Goal: Task Accomplishment & Management: Use online tool/utility

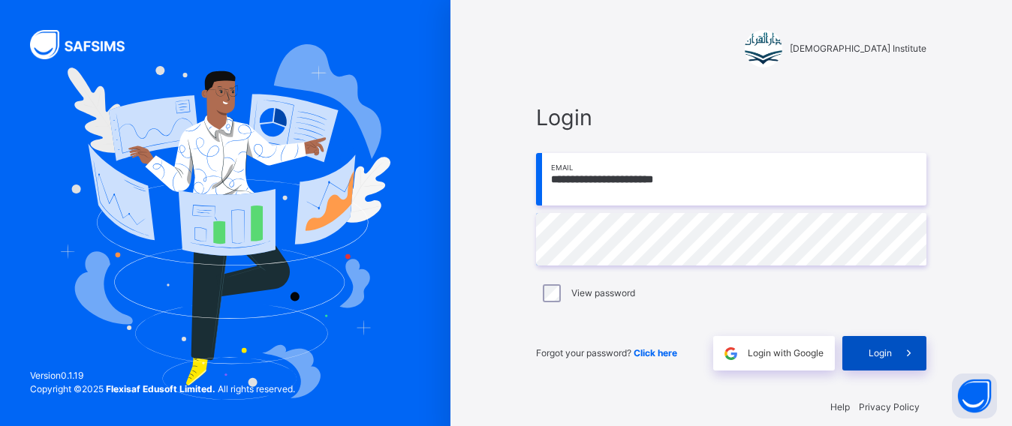
click at [917, 357] on icon at bounding box center [909, 353] width 16 height 17
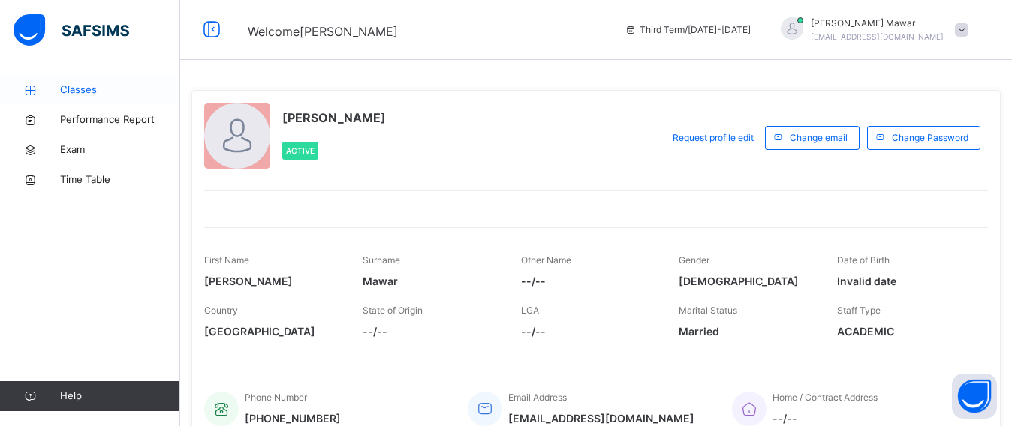
click at [144, 89] on span "Classes" at bounding box center [120, 90] width 120 height 15
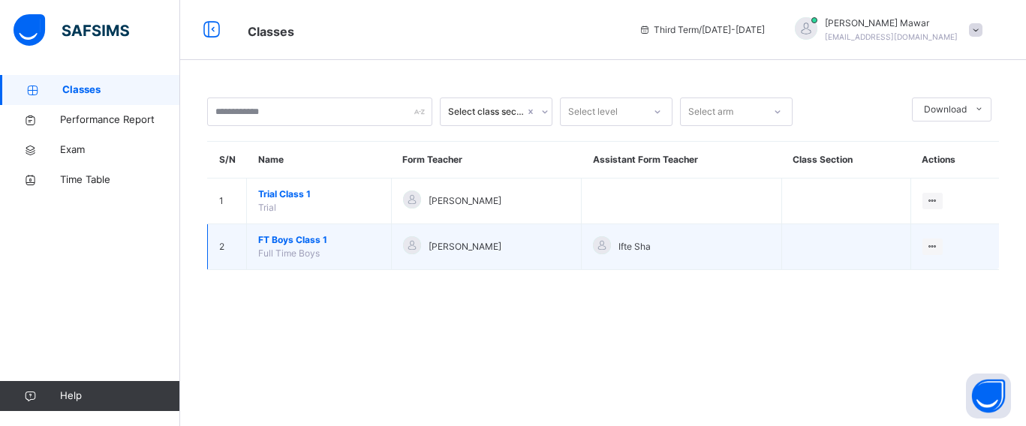
click at [313, 235] on span "FT Boys Class 1" at bounding box center [319, 241] width 122 height 14
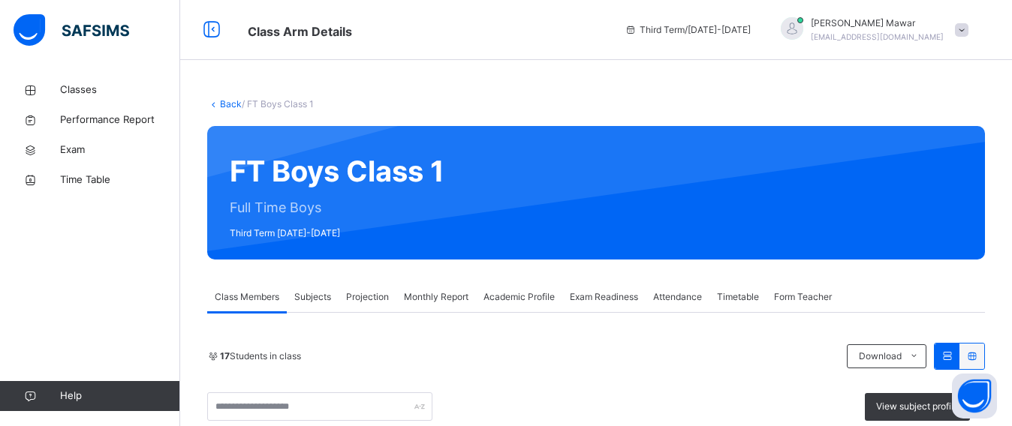
click at [354, 301] on span "Projection" at bounding box center [367, 298] width 43 height 14
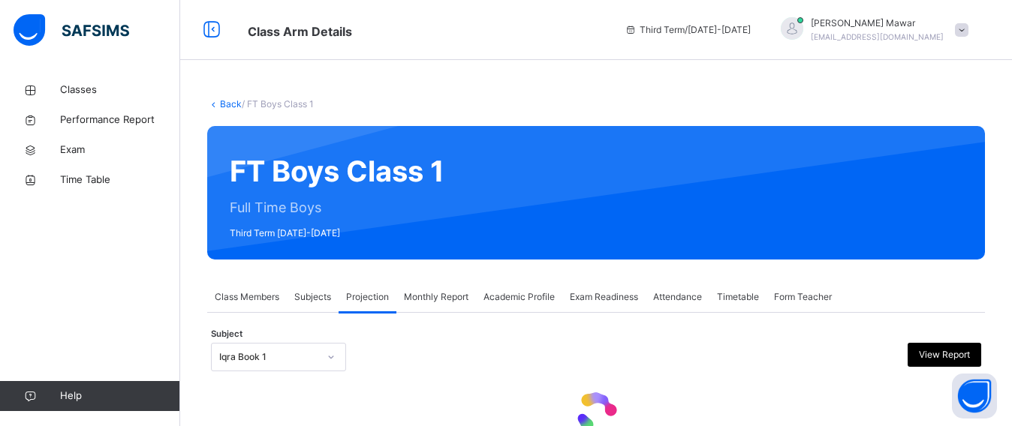
click at [354, 301] on span "Projection" at bounding box center [367, 298] width 43 height 14
click at [297, 350] on div "Iqra Book 1" at bounding box center [278, 357] width 135 height 29
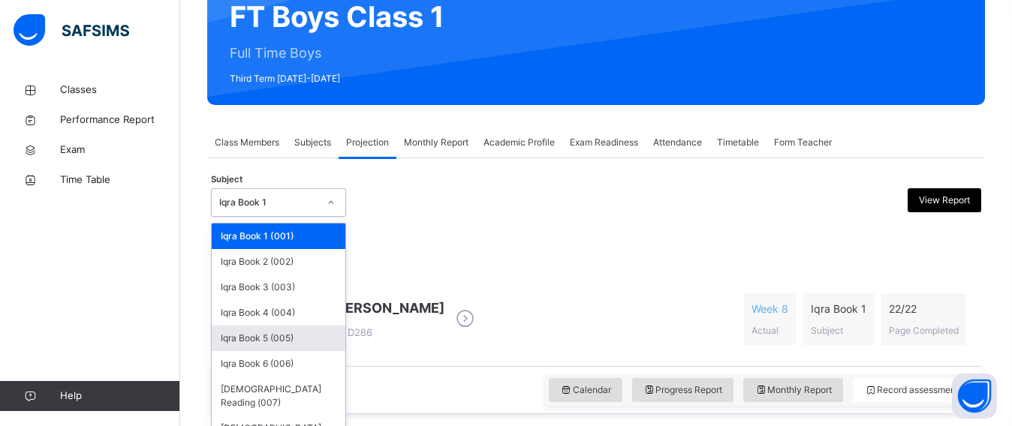
scroll to position [163, 0]
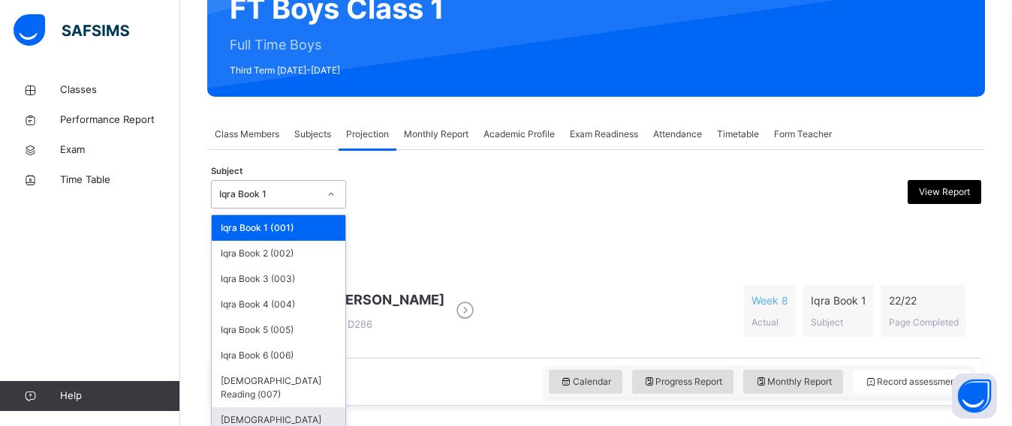
click at [292, 408] on div "[DEMOGRAPHIC_DATA] Memorisation (008)" at bounding box center [279, 427] width 134 height 39
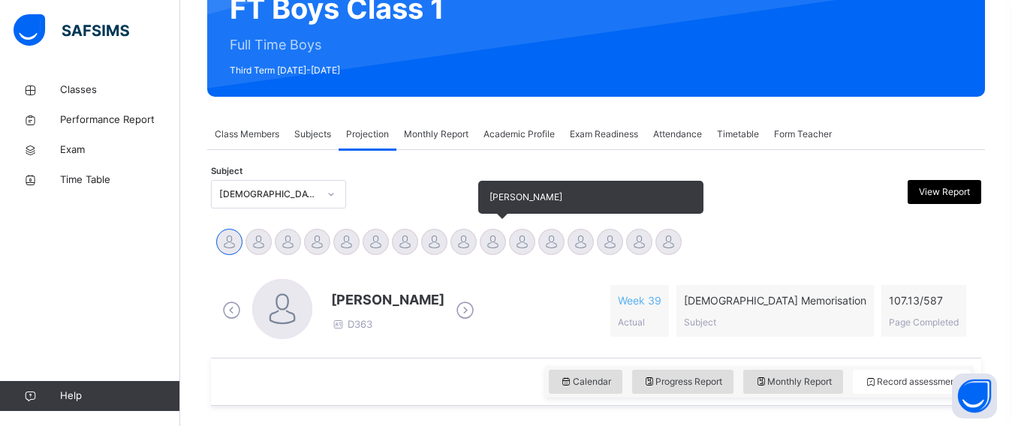
click at [498, 234] on div at bounding box center [493, 242] width 26 height 26
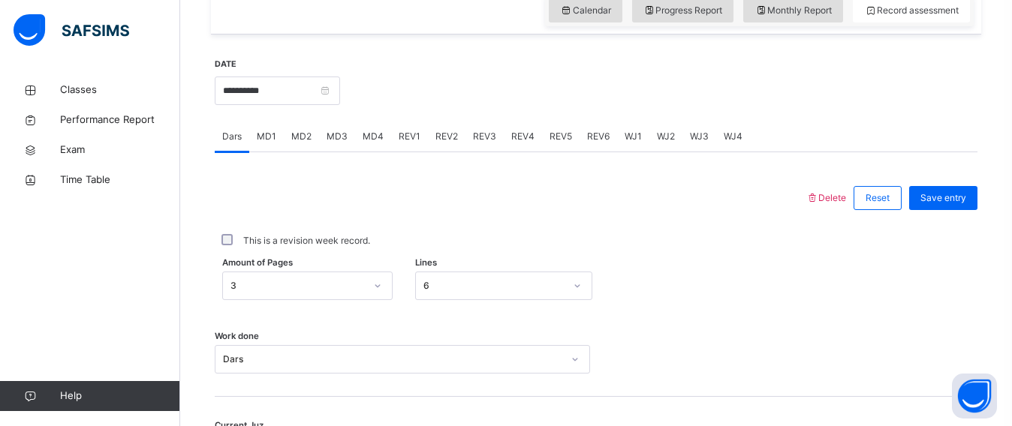
scroll to position [537, 0]
click at [407, 128] on span "REV1" at bounding box center [410, 135] width 22 height 14
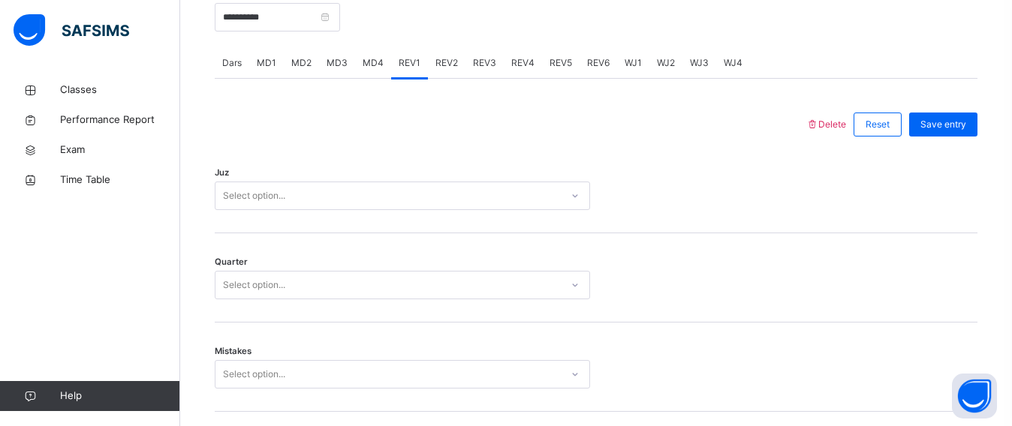
click at [315, 210] on div "Select option..." at bounding box center [402, 196] width 375 height 29
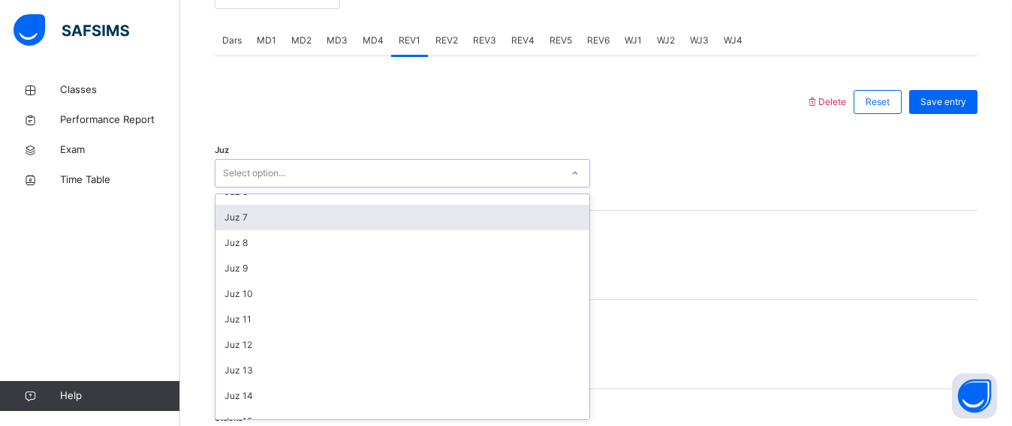
scroll to position [183, 0]
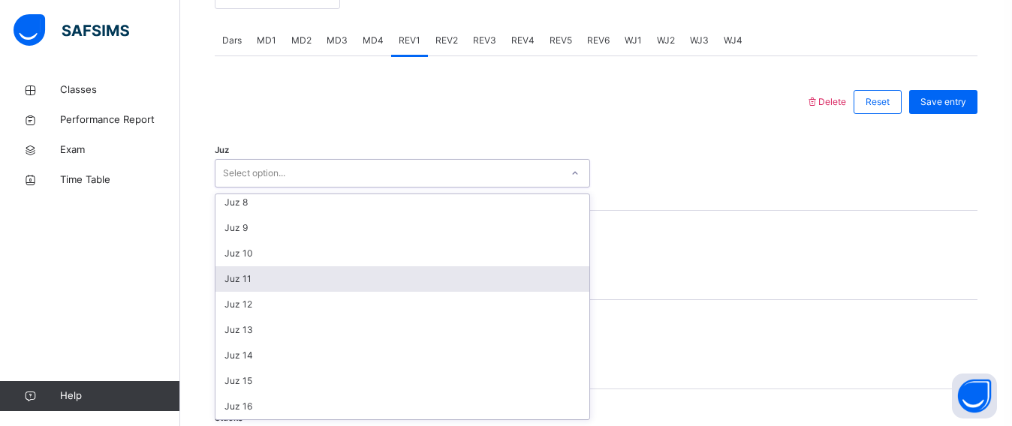
click at [261, 274] on div "Juz 11" at bounding box center [402, 280] width 374 height 26
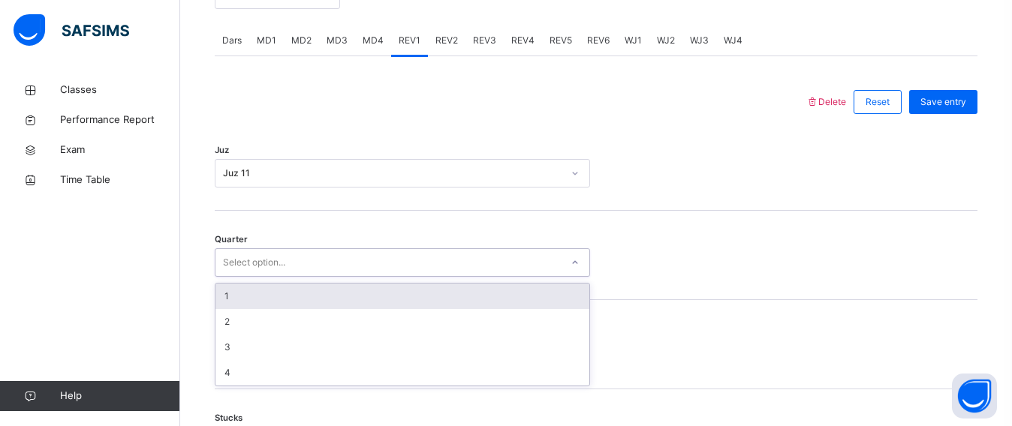
click at [255, 258] on div "Select option..." at bounding box center [254, 263] width 62 height 29
click at [247, 301] on div "1" at bounding box center [402, 297] width 374 height 26
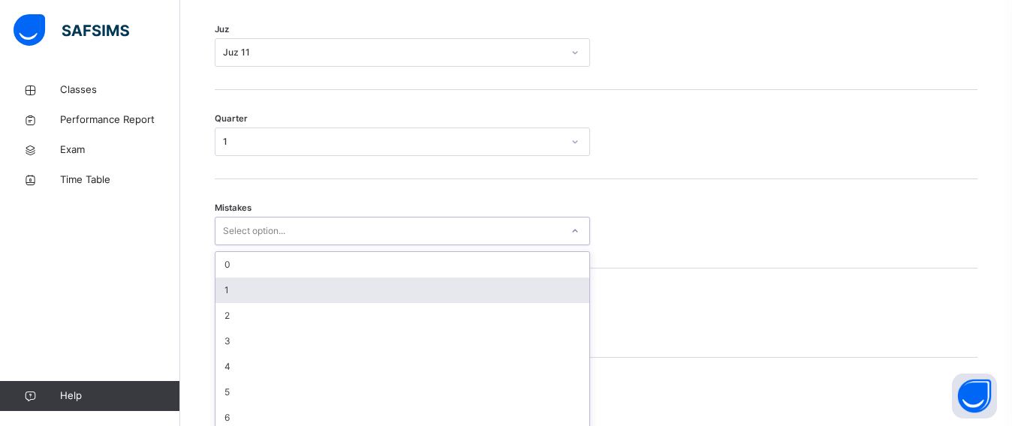
click at [268, 246] on div "option 1 focused, 2 of 7. 7 results available. Use Up and Down to choose option…" at bounding box center [402, 231] width 375 height 29
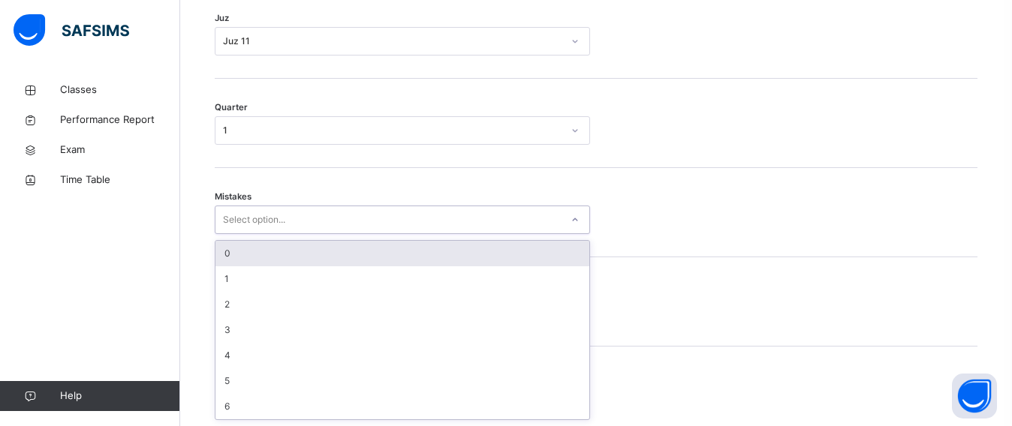
click at [249, 258] on div "0" at bounding box center [402, 254] width 374 height 26
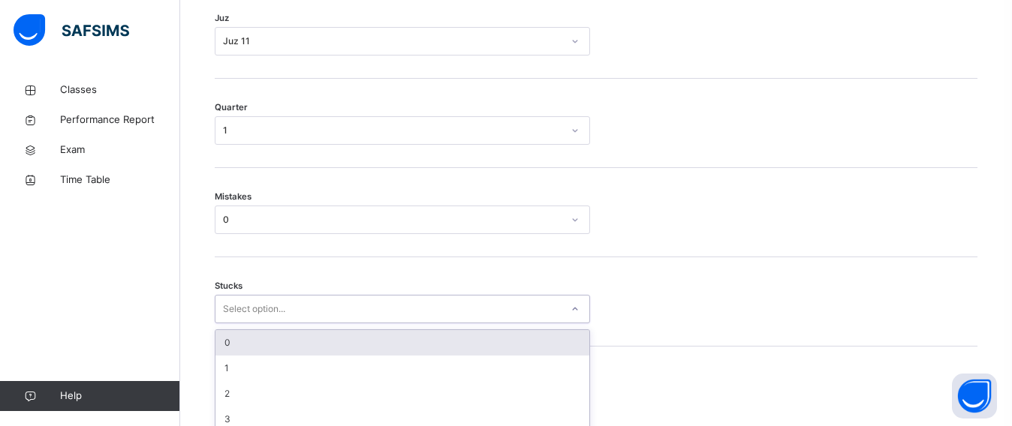
scroll to position [827, 0]
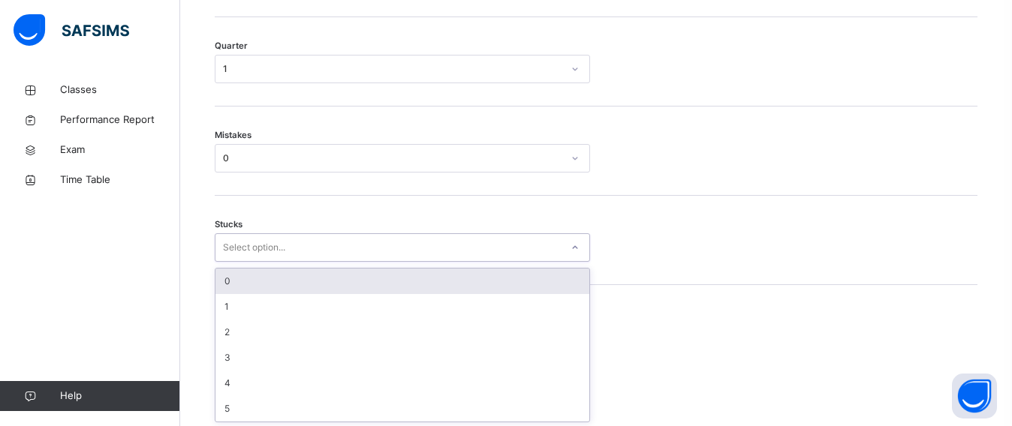
click at [250, 262] on div "option 0 focused, 1 of 6. 6 results available. Use Up and Down to choose option…" at bounding box center [402, 248] width 375 height 29
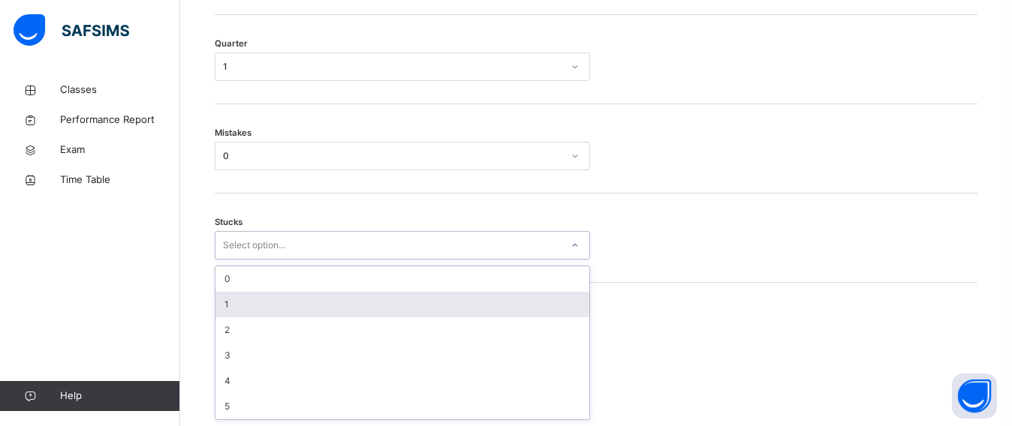
click at [238, 300] on div "1" at bounding box center [402, 305] width 374 height 26
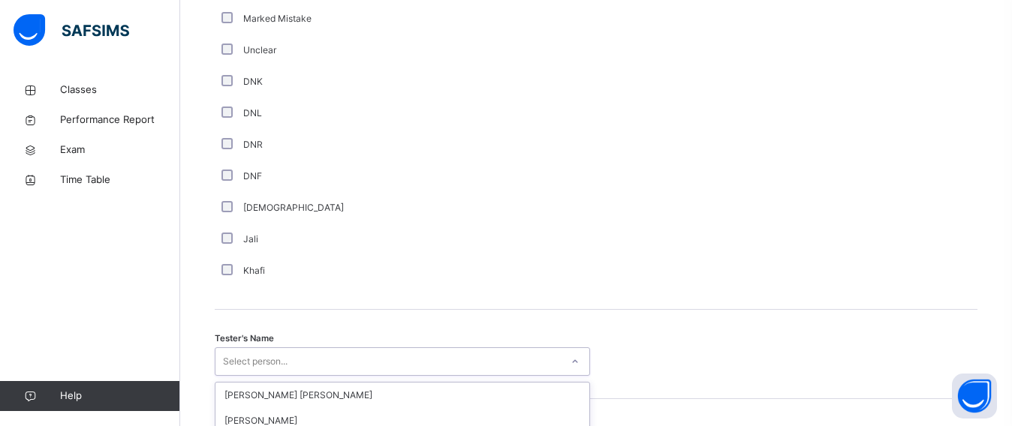
scroll to position [1472, 0]
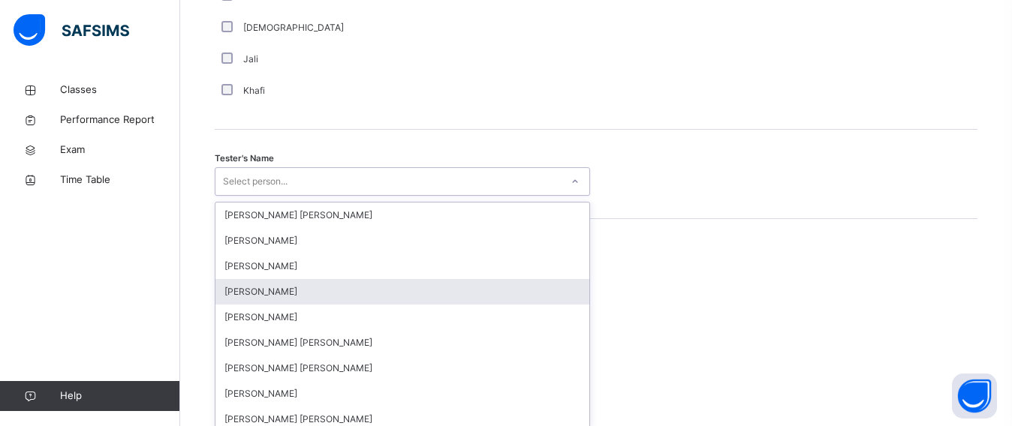
click at [231, 196] on div "option [PERSON_NAME] focused, 4 of 90. 90 results available. Use Up and Down to…" at bounding box center [402, 181] width 375 height 29
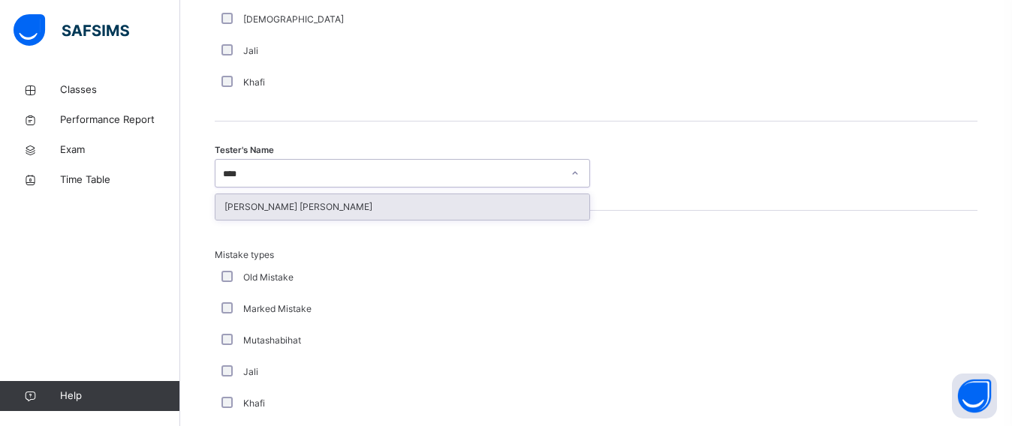
type input "*****"
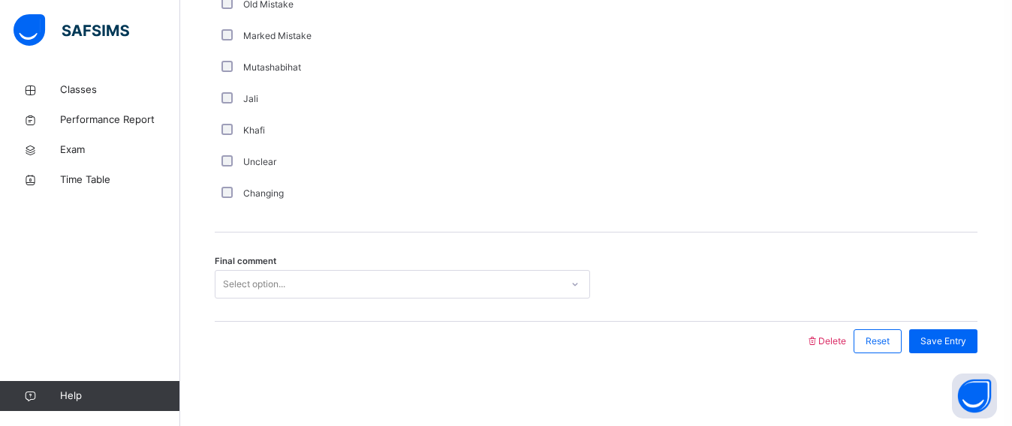
scroll to position [1748, 0]
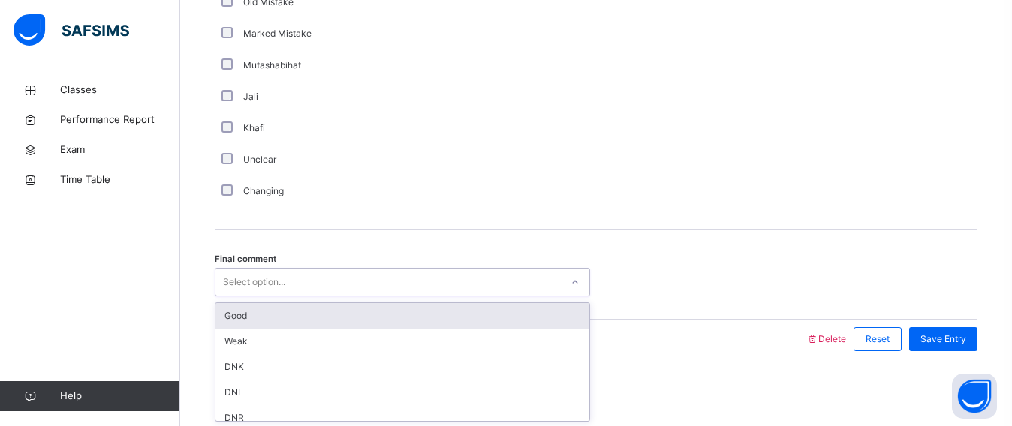
click at [258, 279] on div "Select option..." at bounding box center [254, 282] width 62 height 29
click at [253, 305] on div "Good" at bounding box center [402, 316] width 374 height 26
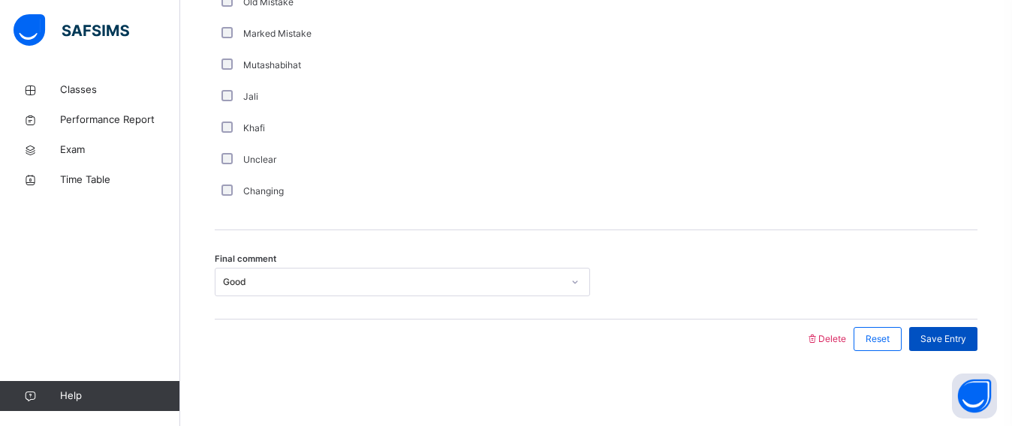
click at [954, 333] on span "Save Entry" at bounding box center [944, 340] width 46 height 14
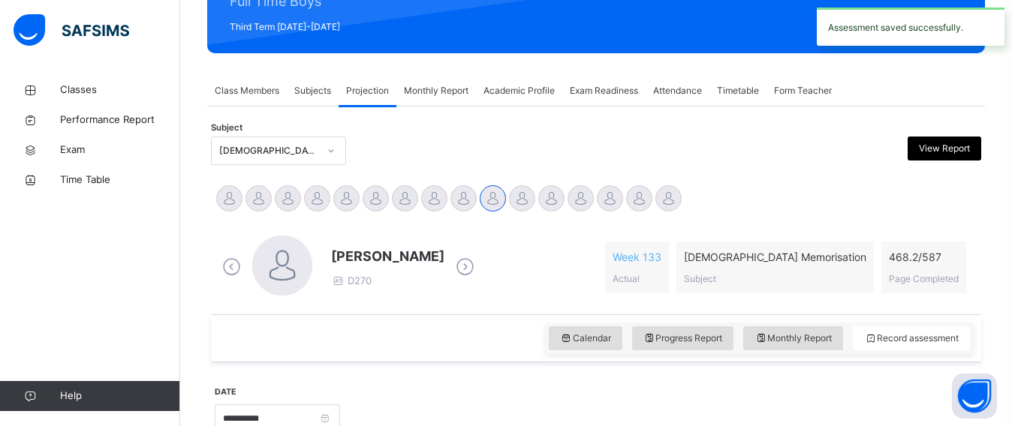
scroll to position [183, 0]
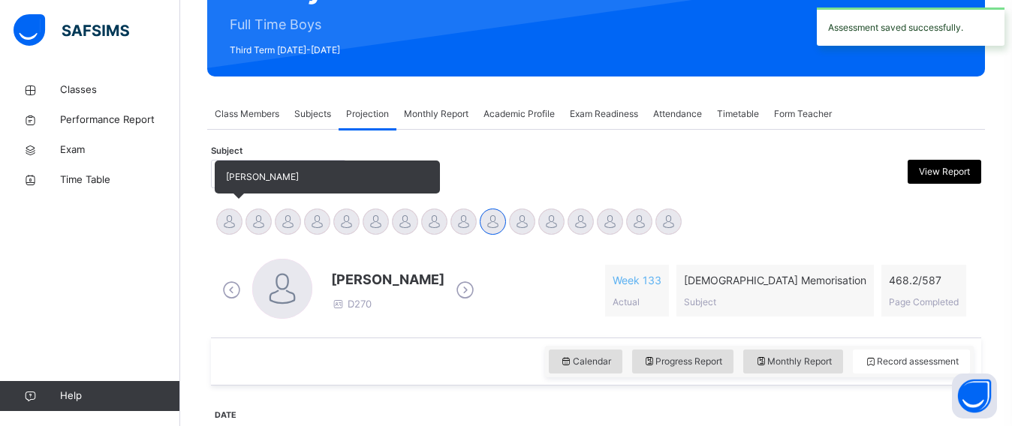
click at [223, 228] on div at bounding box center [229, 222] width 26 height 26
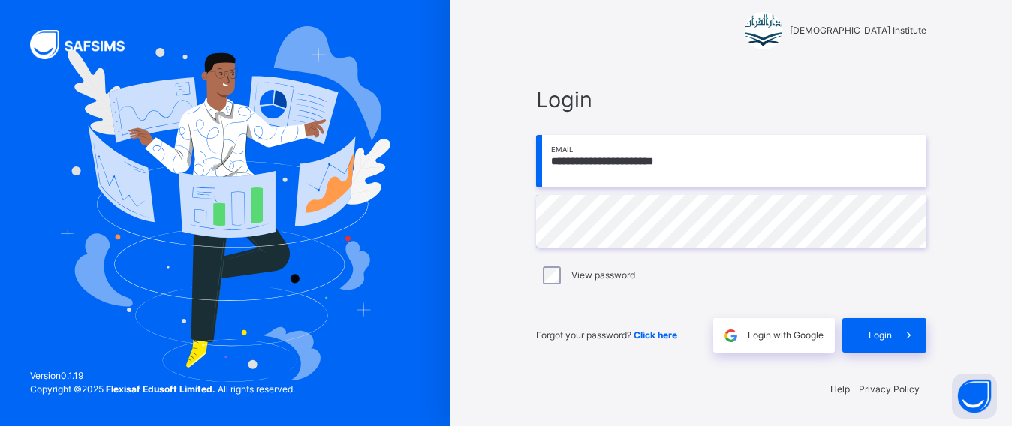
click at [223, 228] on img at bounding box center [225, 204] width 331 height 356
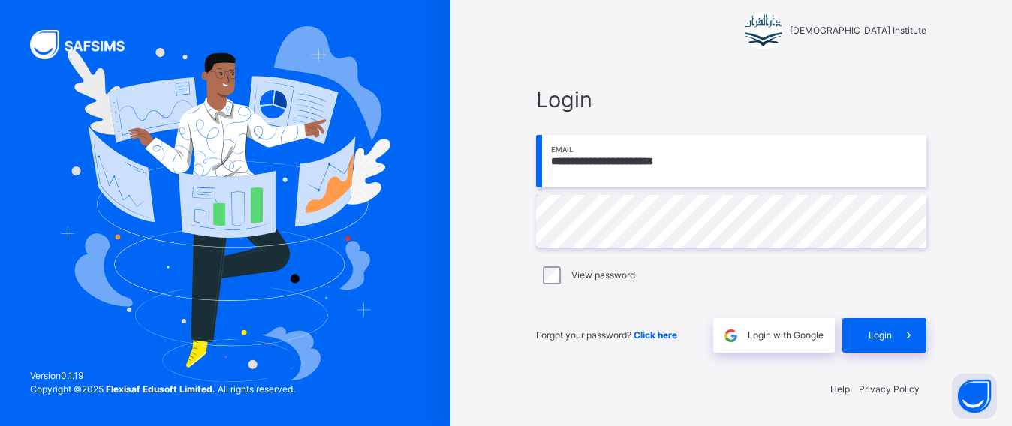
click at [223, 228] on img at bounding box center [225, 204] width 331 height 356
click at [891, 342] on div "Login" at bounding box center [884, 335] width 84 height 35
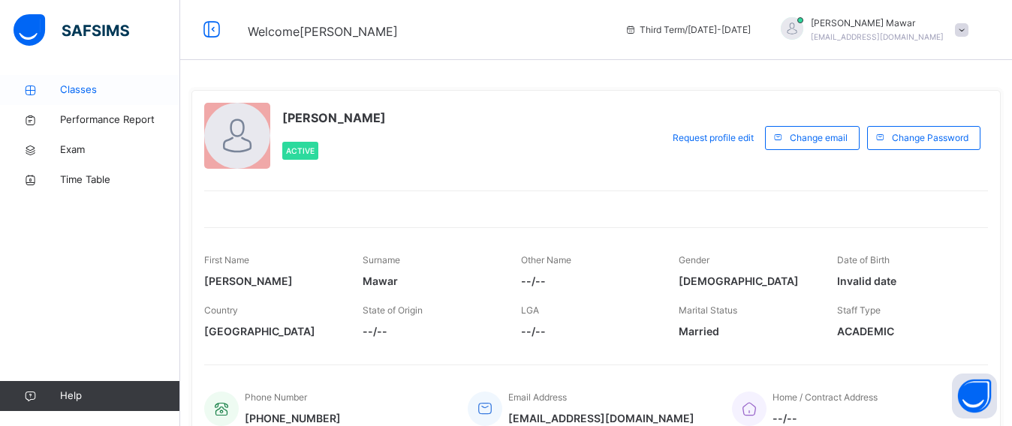
click at [49, 87] on icon at bounding box center [30, 90] width 60 height 11
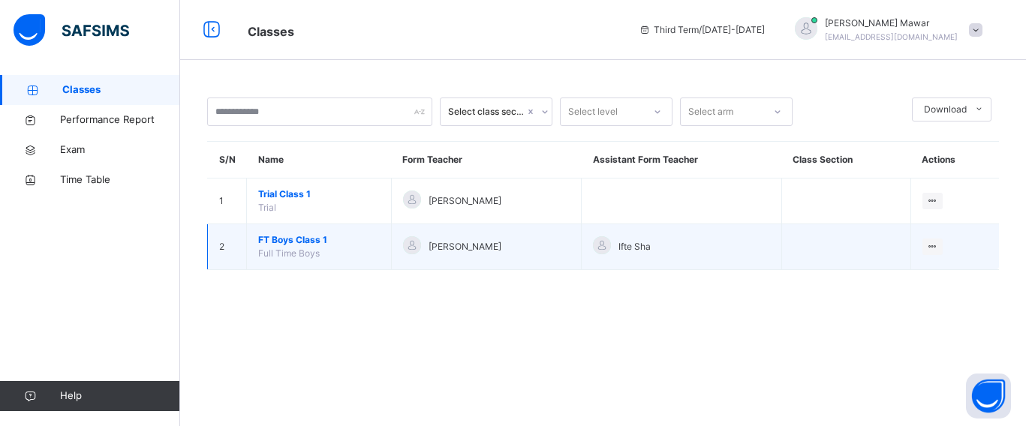
click at [277, 240] on span "FT Boys Class 1" at bounding box center [319, 241] width 122 height 14
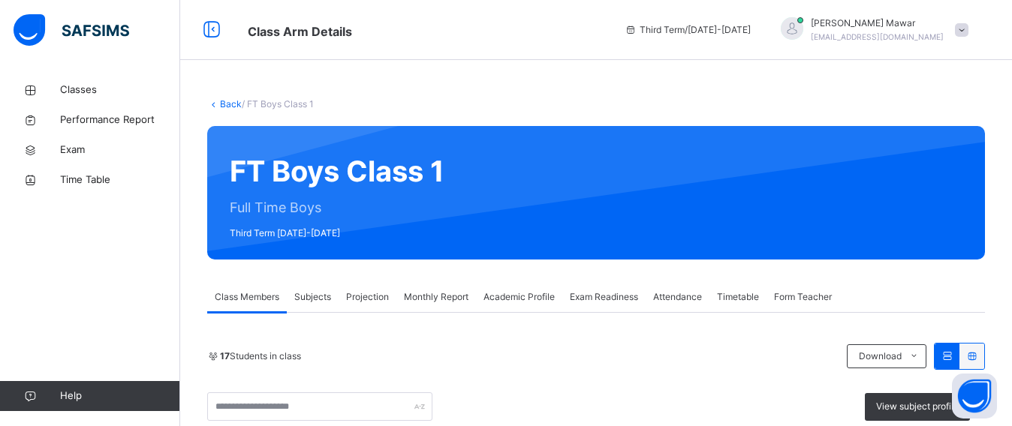
click at [360, 284] on div "Projection" at bounding box center [368, 297] width 58 height 30
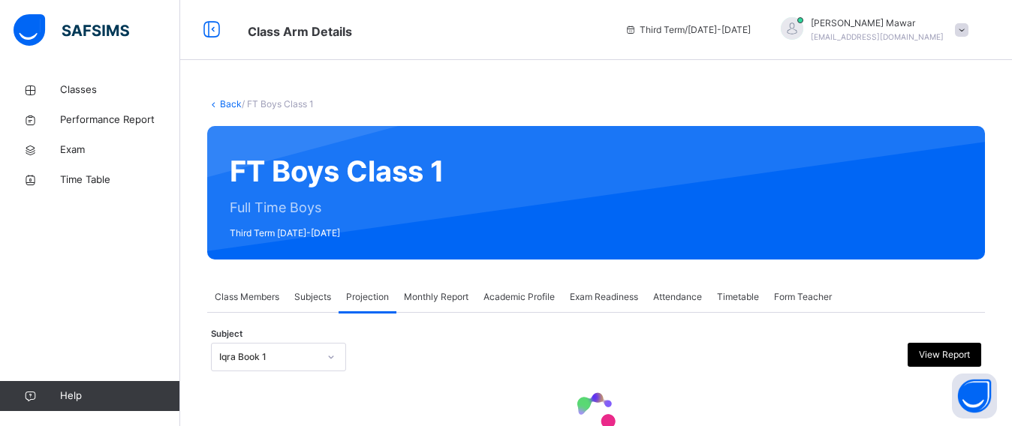
click at [302, 353] on div "Iqra Book 1" at bounding box center [278, 357] width 135 height 29
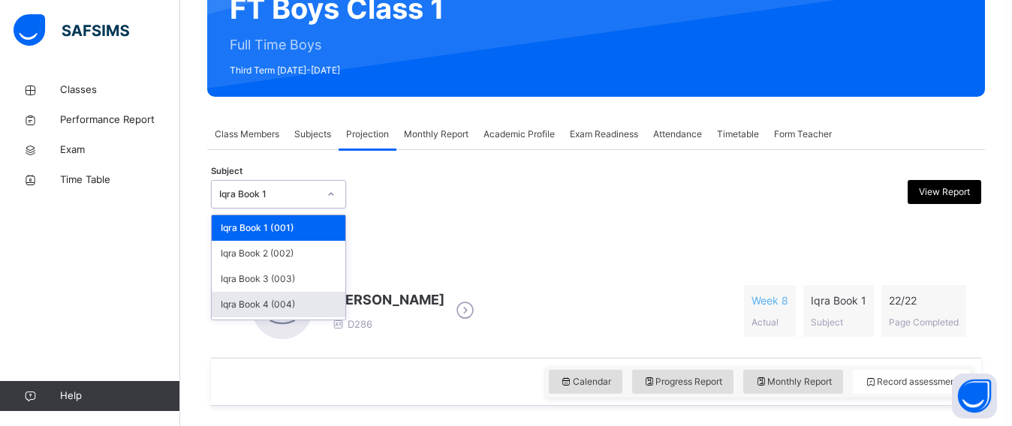
scroll to position [113, 0]
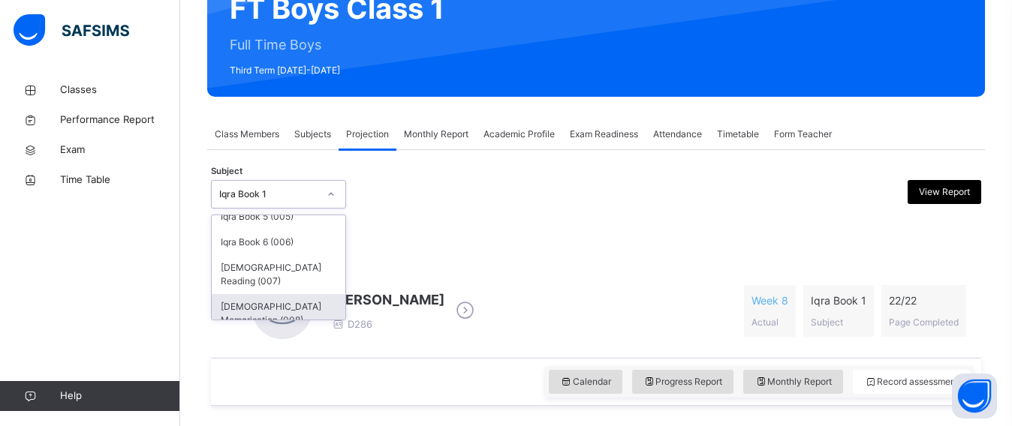
click at [285, 310] on div "[DEMOGRAPHIC_DATA] Memorisation (008)" at bounding box center [279, 313] width 134 height 39
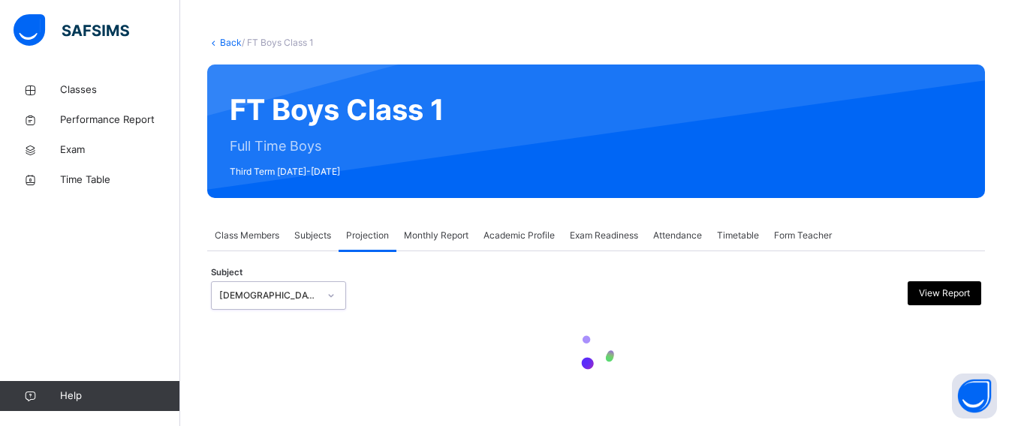
scroll to position [163, 0]
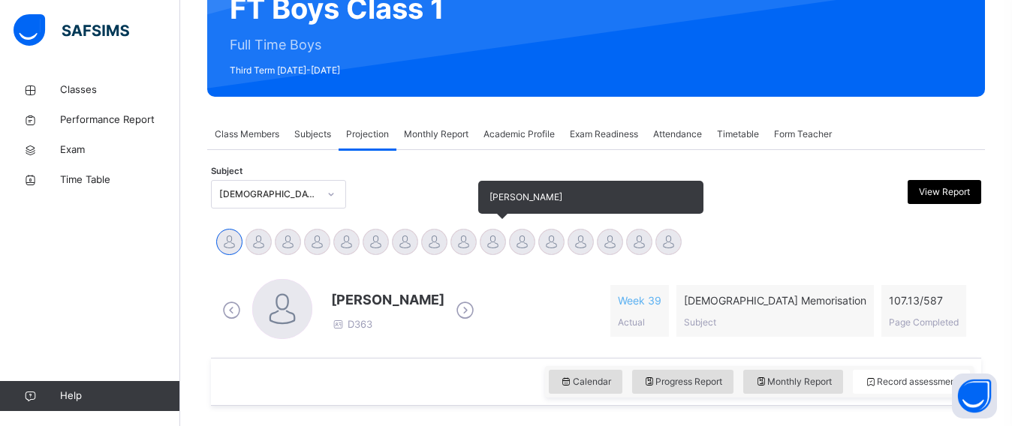
click at [499, 242] on div at bounding box center [493, 242] width 26 height 26
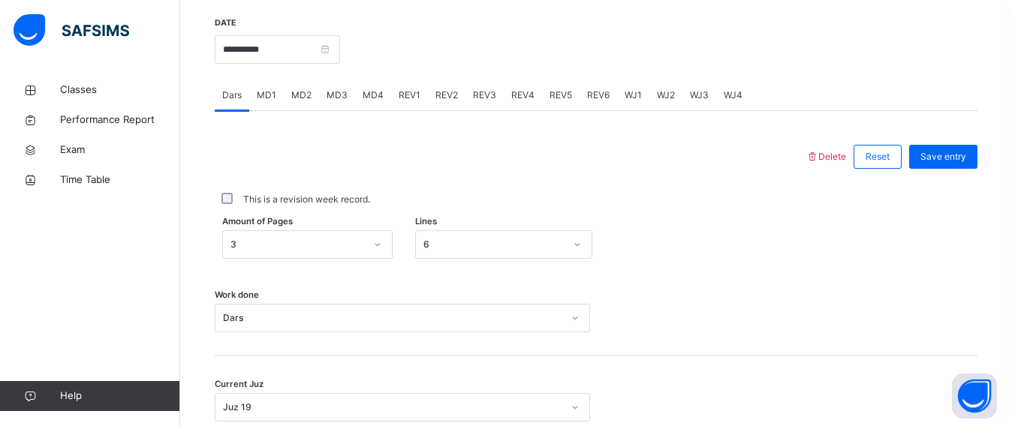
scroll to position [562, 0]
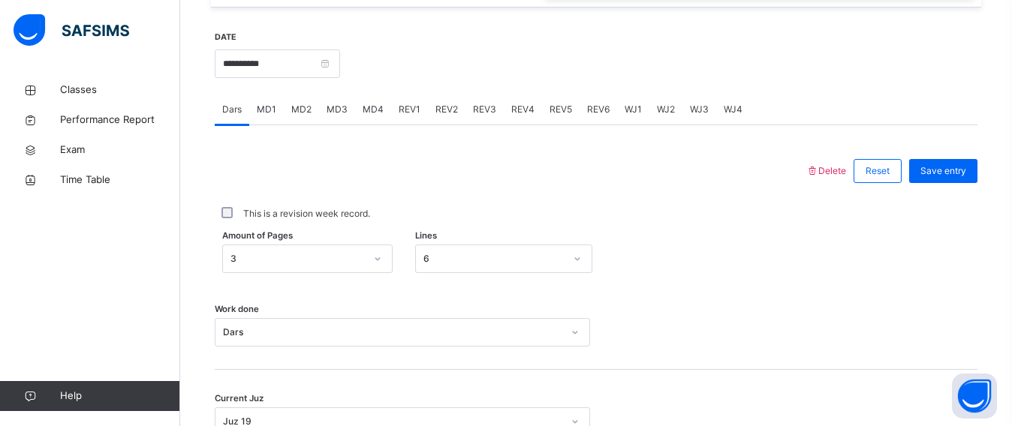
click at [441, 104] on span "REV2" at bounding box center [446, 110] width 23 height 14
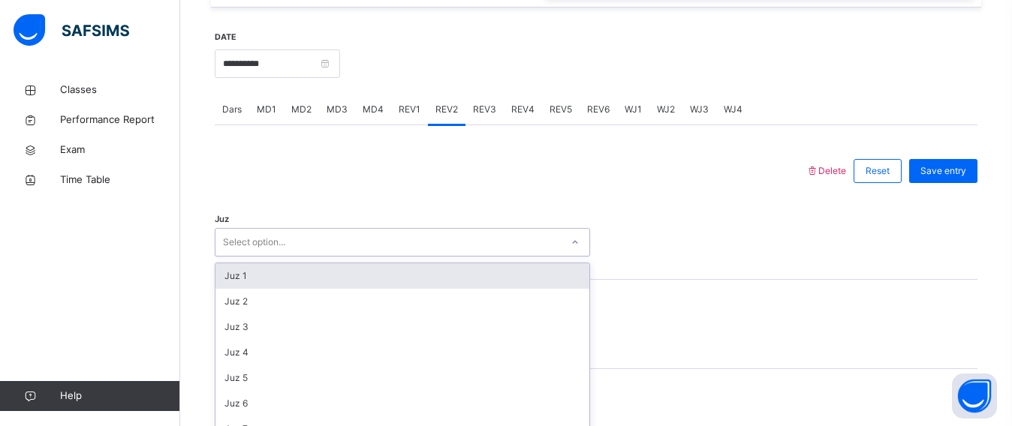
scroll to position [631, 0]
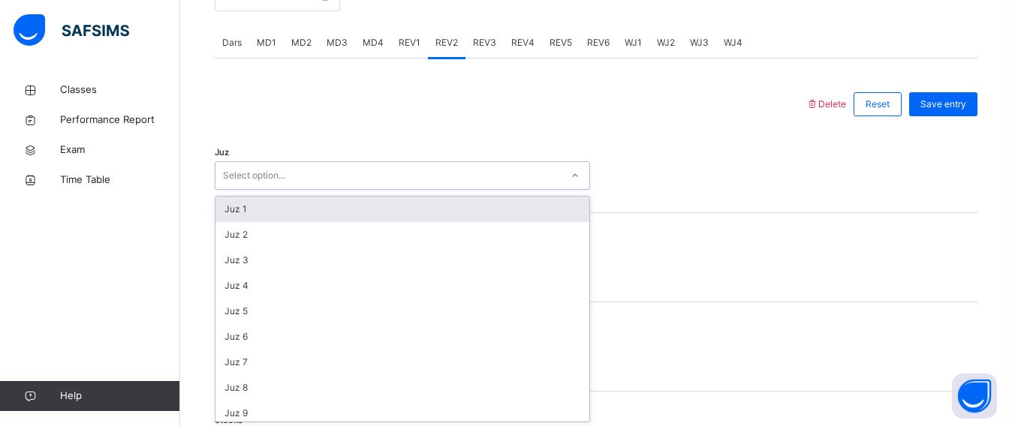
click at [225, 190] on div "option Juz 1 focused, 1 of 30. 30 results available. Use Up and Down to choose …" at bounding box center [402, 175] width 375 height 29
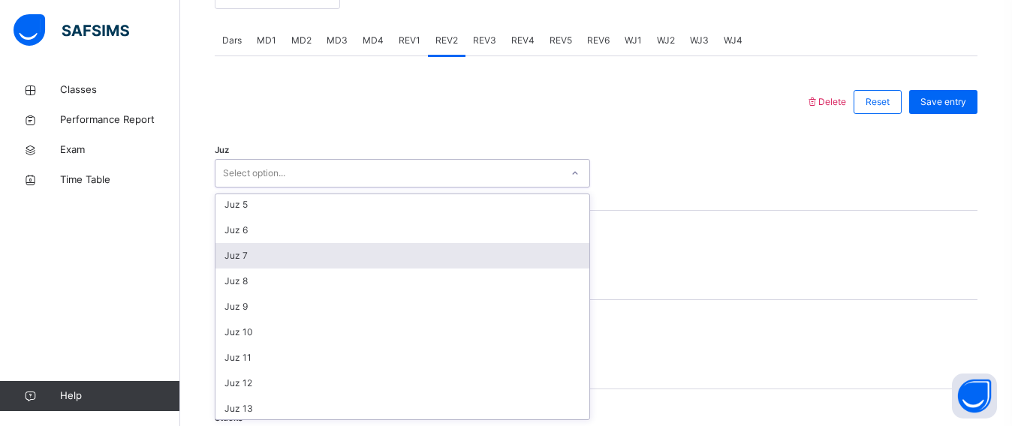
scroll to position [98, 0]
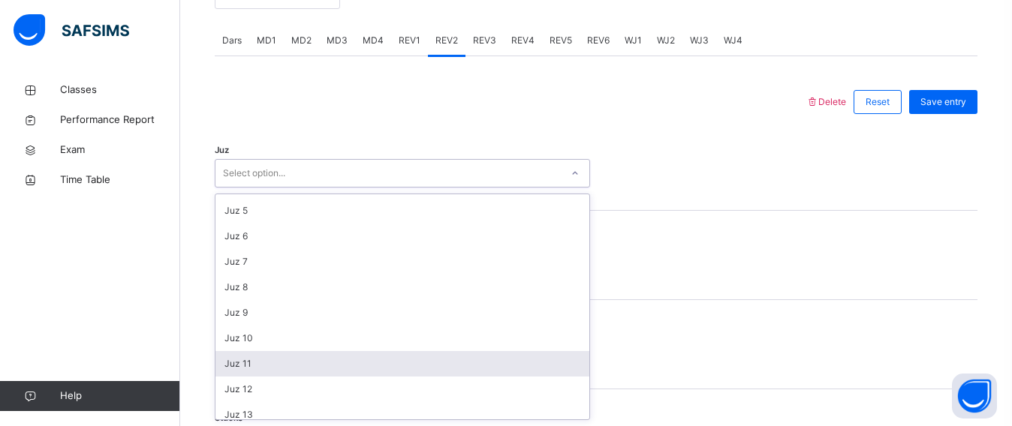
click at [257, 368] on div "Juz 11" at bounding box center [402, 364] width 374 height 26
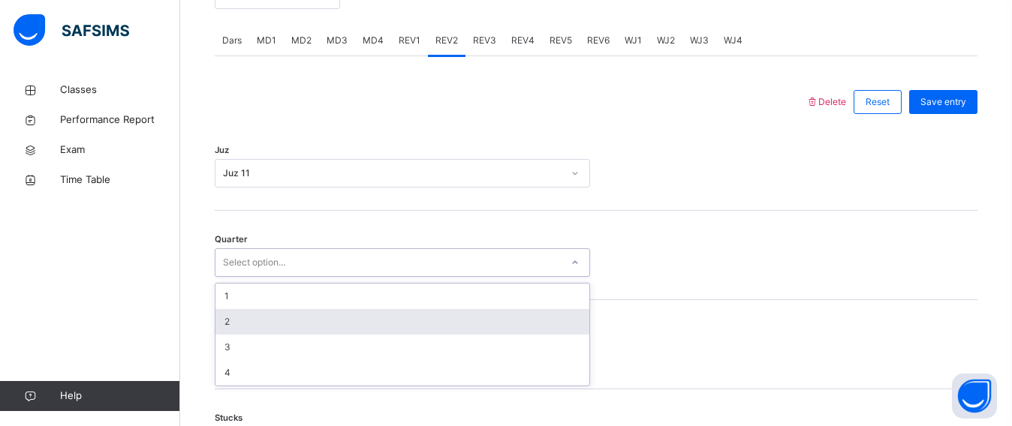
drag, startPoint x: 255, startPoint y: 267, endPoint x: 250, endPoint y: 315, distance: 48.3
click at [250, 277] on div "option 2 focused, 2 of 4. 4 results available. Use Up and Down to choose option…" at bounding box center [402, 263] width 375 height 29
click at [247, 322] on div "2" at bounding box center [402, 322] width 374 height 26
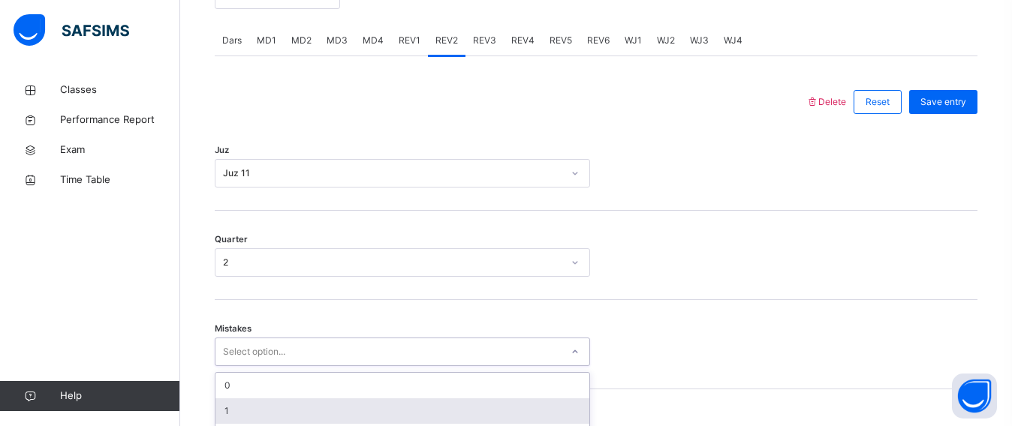
scroll to position [763, 0]
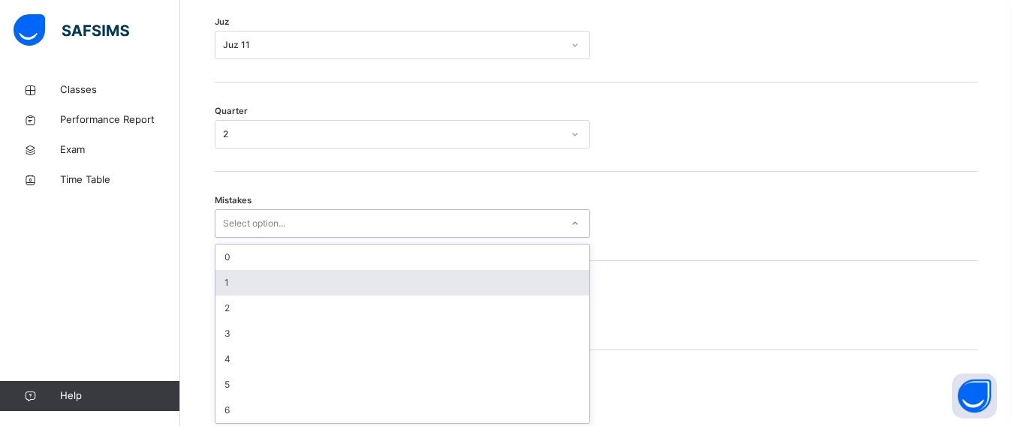
click at [252, 238] on div "option 1 focused, 2 of 7. 7 results available. Use Up and Down to choose option…" at bounding box center [402, 223] width 375 height 29
click at [246, 273] on div "1" at bounding box center [402, 280] width 374 height 26
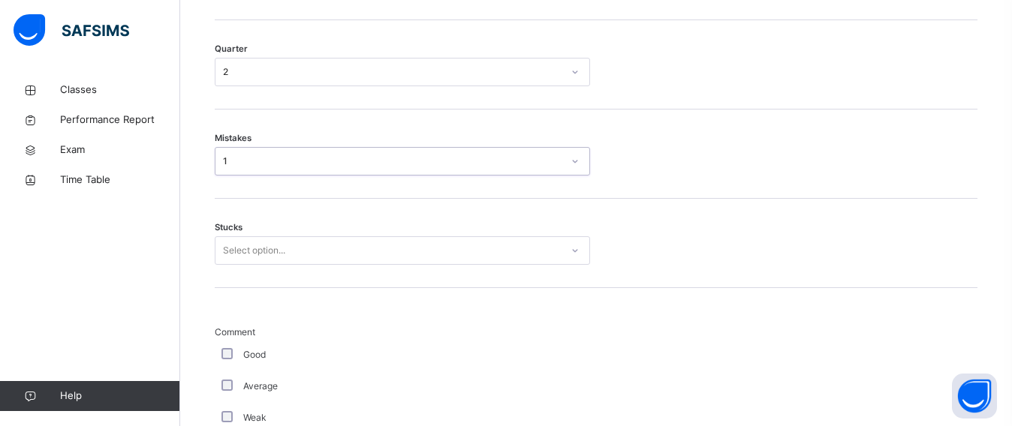
click at [250, 265] on div "Select option..." at bounding box center [402, 251] width 375 height 29
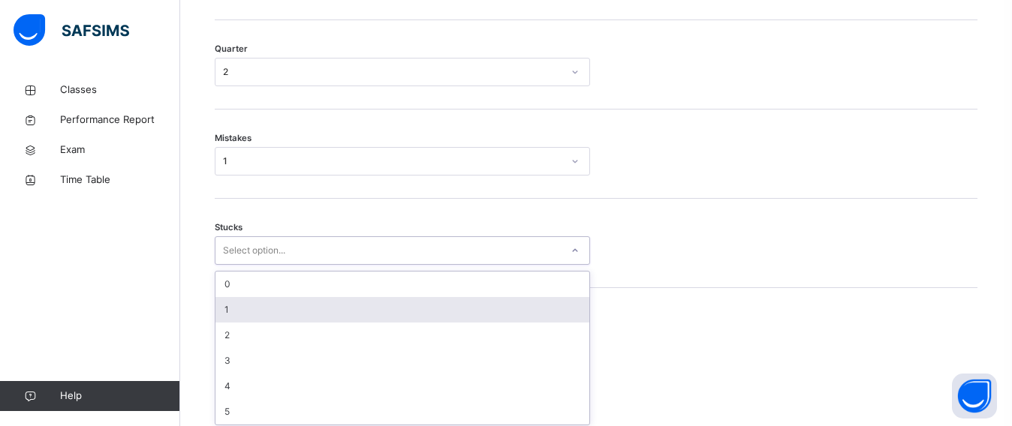
scroll to position [827, 0]
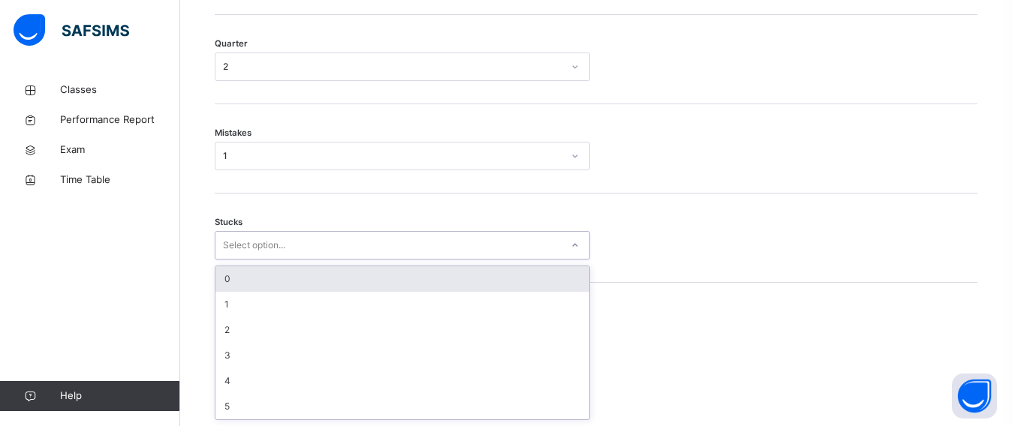
click at [242, 276] on div "0" at bounding box center [402, 280] width 374 height 26
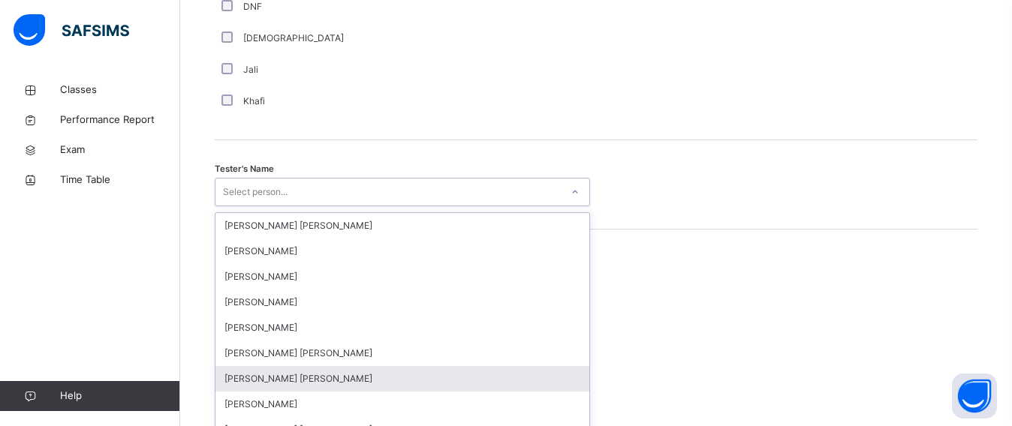
scroll to position [1472, 0]
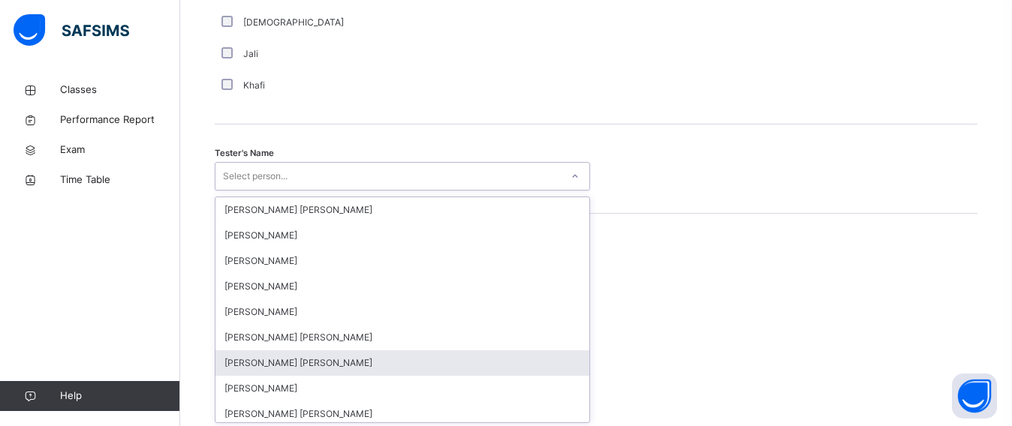
click at [252, 191] on div "option [PERSON_NAME] [PERSON_NAME] focused, 7 of 90. 90 results available. Use …" at bounding box center [402, 176] width 375 height 29
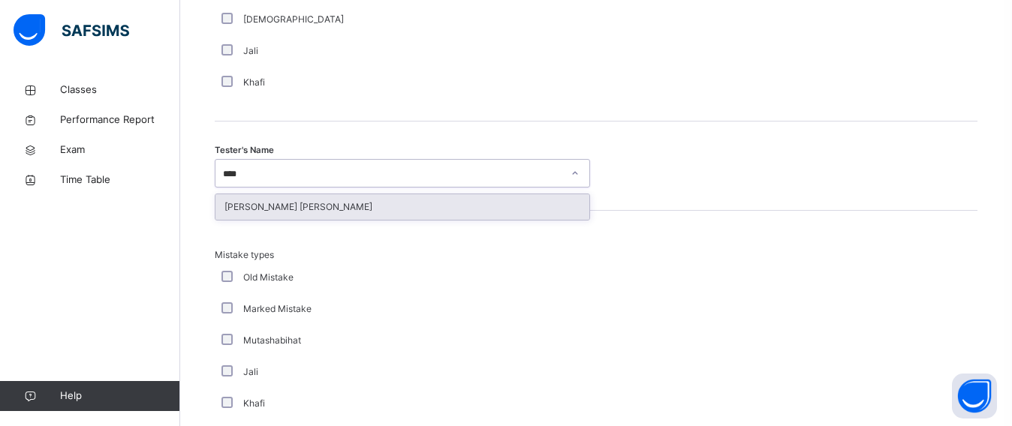
type input "*****"
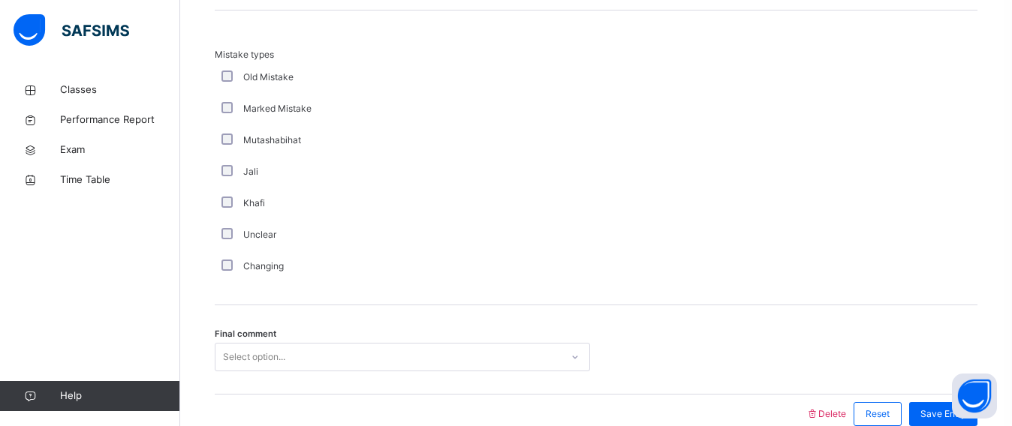
scroll to position [1748, 0]
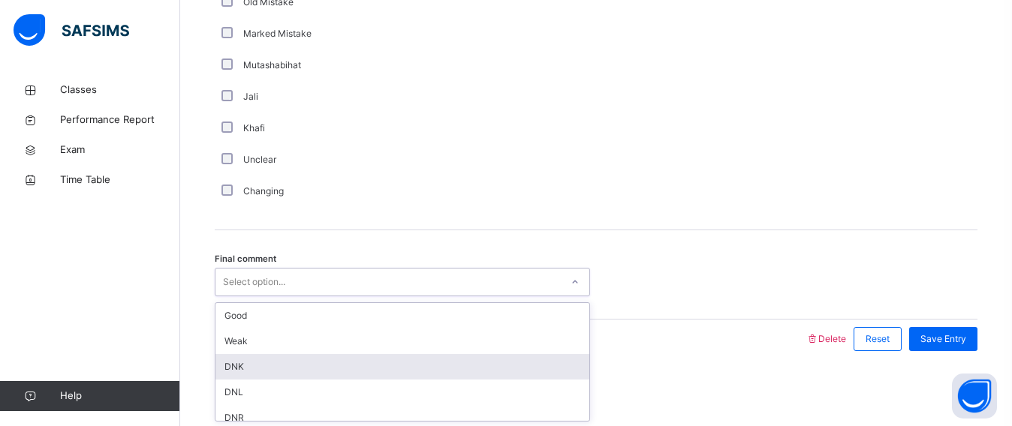
click at [256, 297] on div "option DNK focused, 3 of 6. 6 results available. Use Up and Down to choose opti…" at bounding box center [402, 282] width 375 height 29
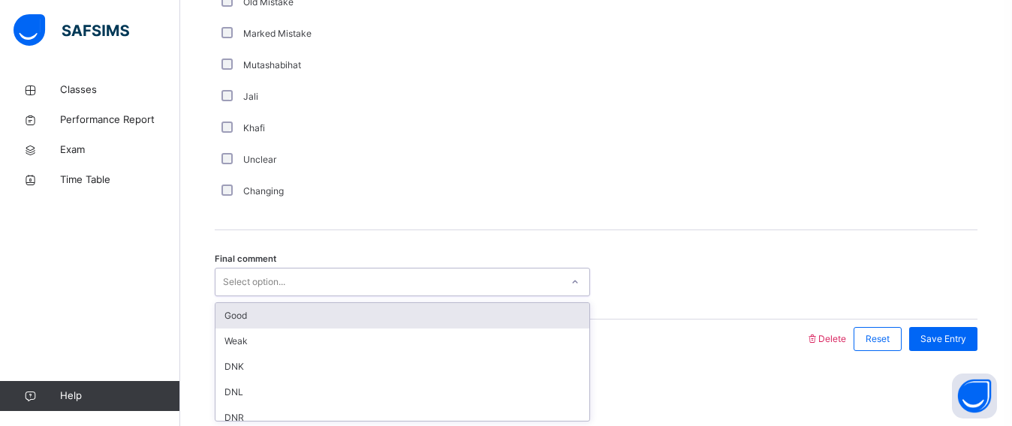
click at [245, 323] on div "Good" at bounding box center [402, 316] width 374 height 26
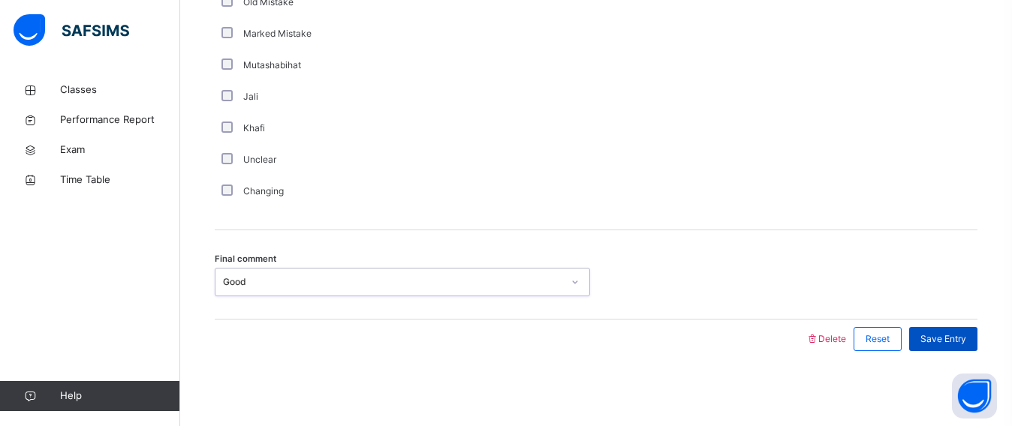
click at [938, 344] on span "Save Entry" at bounding box center [944, 340] width 46 height 14
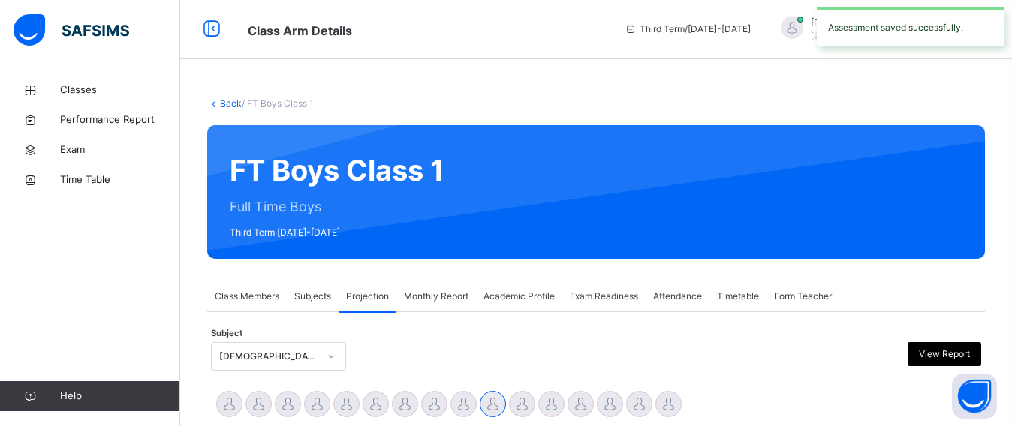
scroll to position [0, 0]
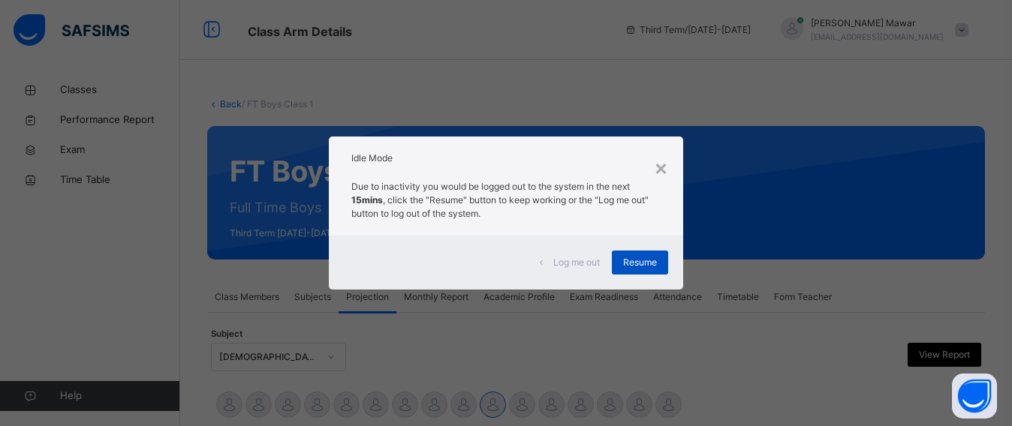
click at [641, 264] on span "Resume" at bounding box center [640, 263] width 34 height 14
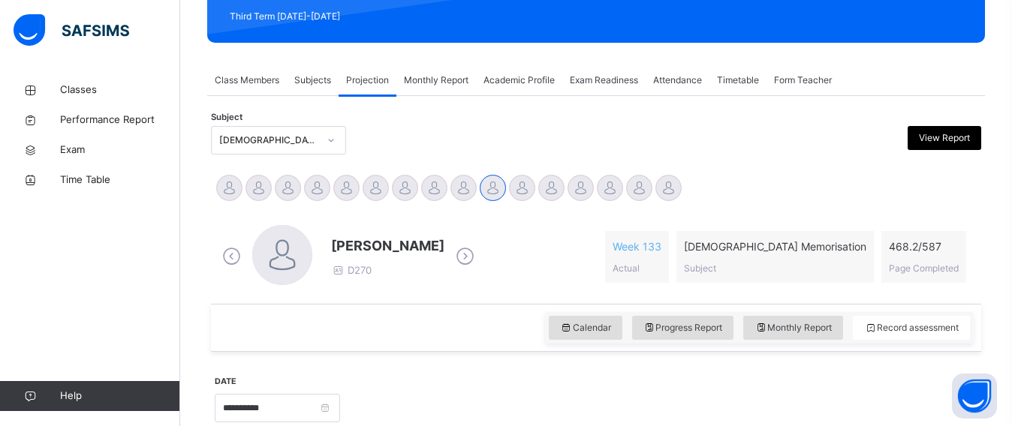
scroll to position [221, 0]
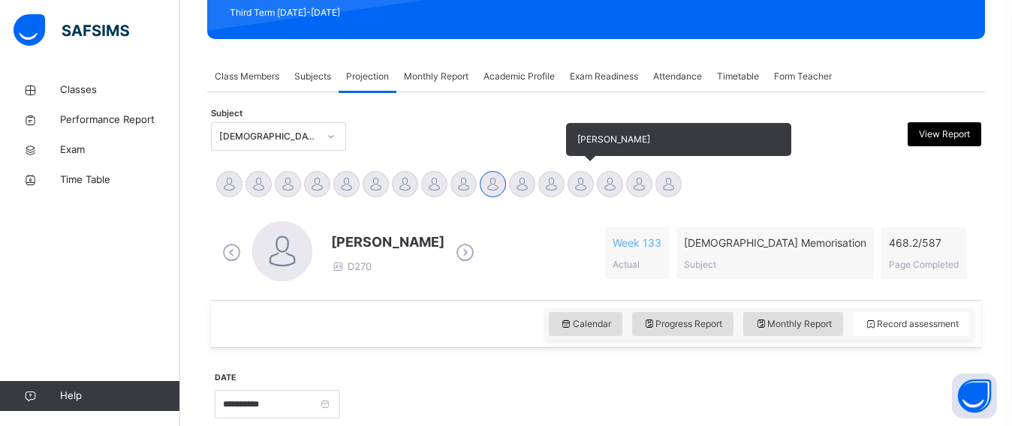
click at [574, 185] on div at bounding box center [581, 184] width 26 height 26
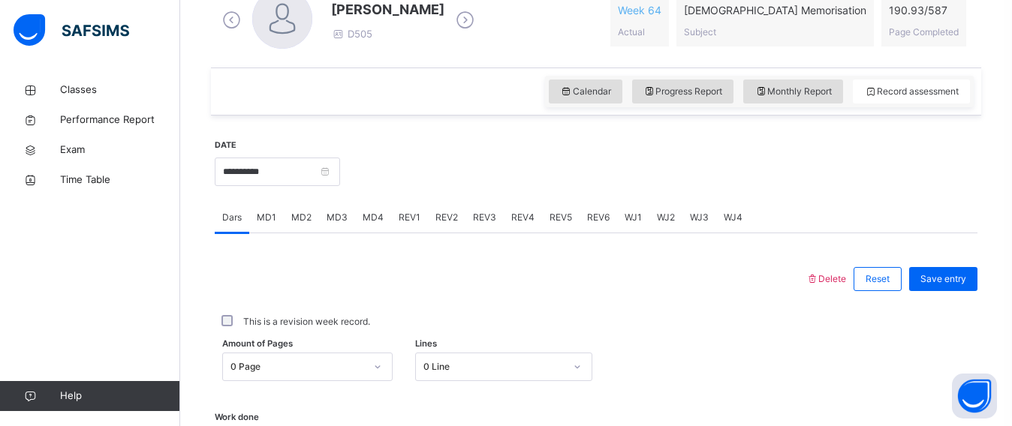
scroll to position [384, 0]
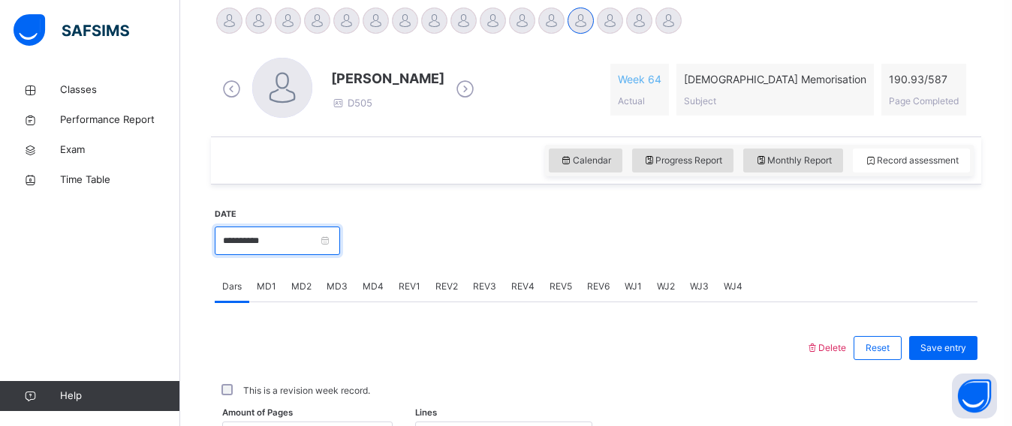
click at [225, 250] on input "**********" at bounding box center [277, 241] width 125 height 29
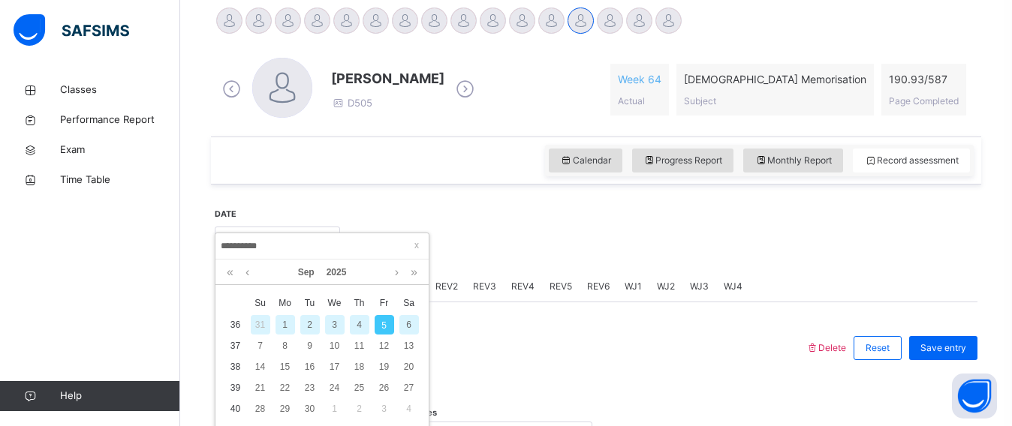
click at [330, 327] on div "3" at bounding box center [335, 325] width 20 height 20
type input "**********"
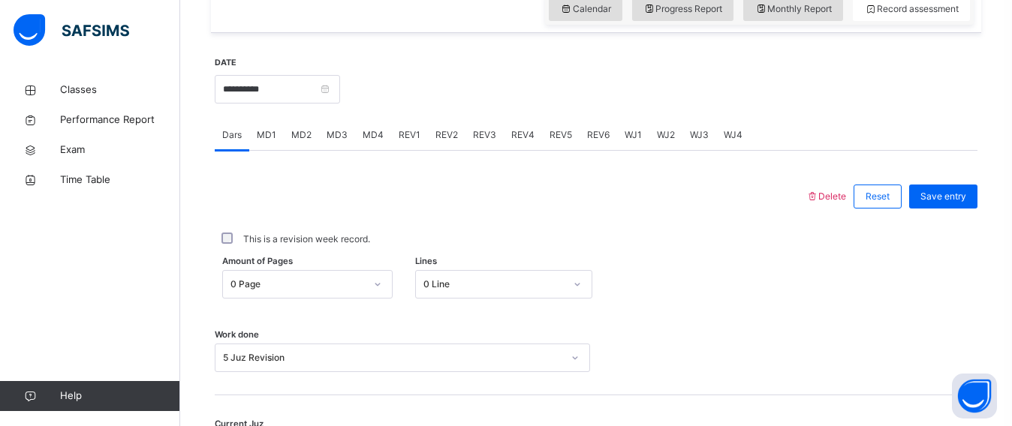
scroll to position [538, 0]
click at [454, 140] on div "REV2" at bounding box center [447, 133] width 38 height 30
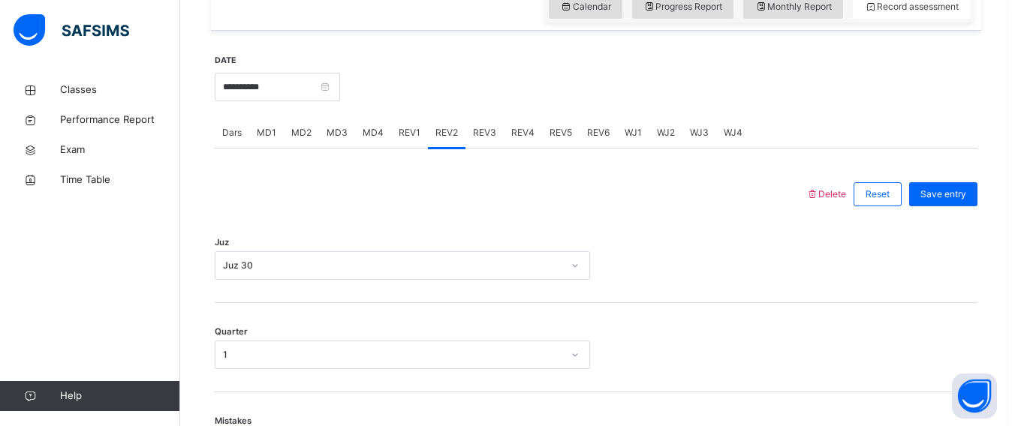
click at [490, 134] on span "REV3" at bounding box center [484, 133] width 23 height 14
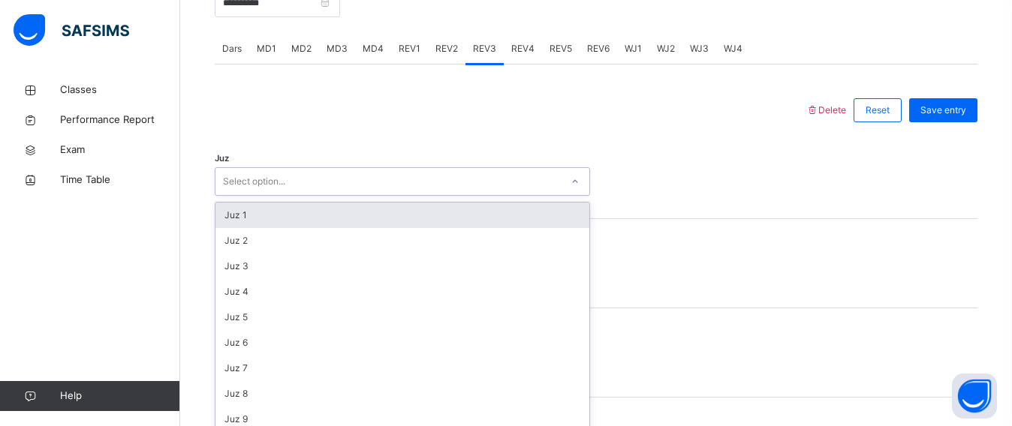
click at [387, 196] on div "option Juz 1 focused, 1 of 30. 30 results available. Use Up and Down to choose …" at bounding box center [402, 181] width 375 height 29
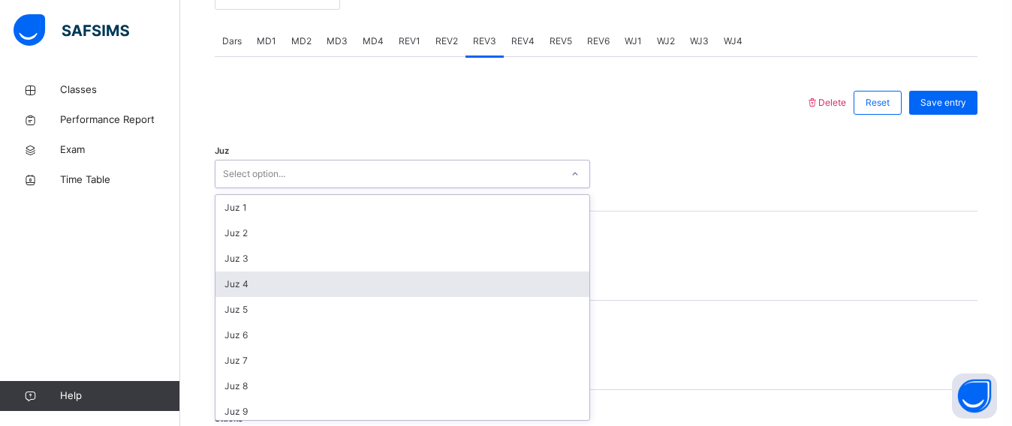
scroll to position [631, 0]
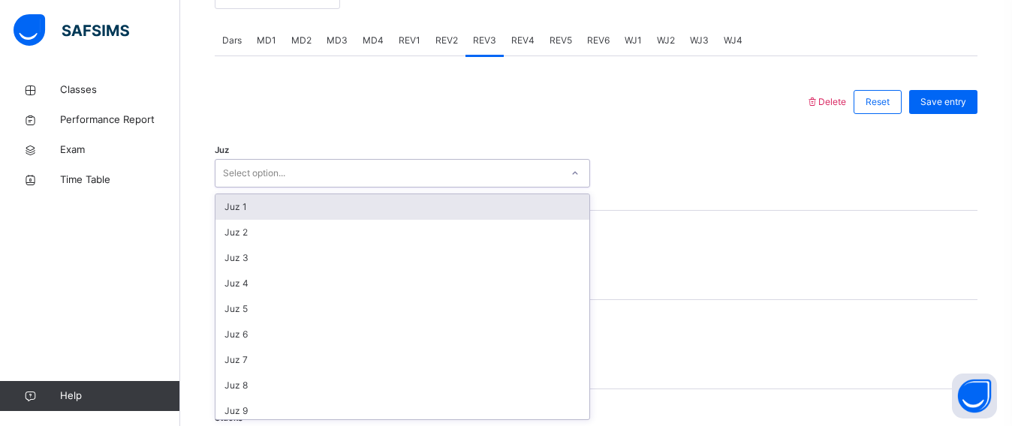
click at [338, 217] on div "Juz 1" at bounding box center [402, 207] width 374 height 26
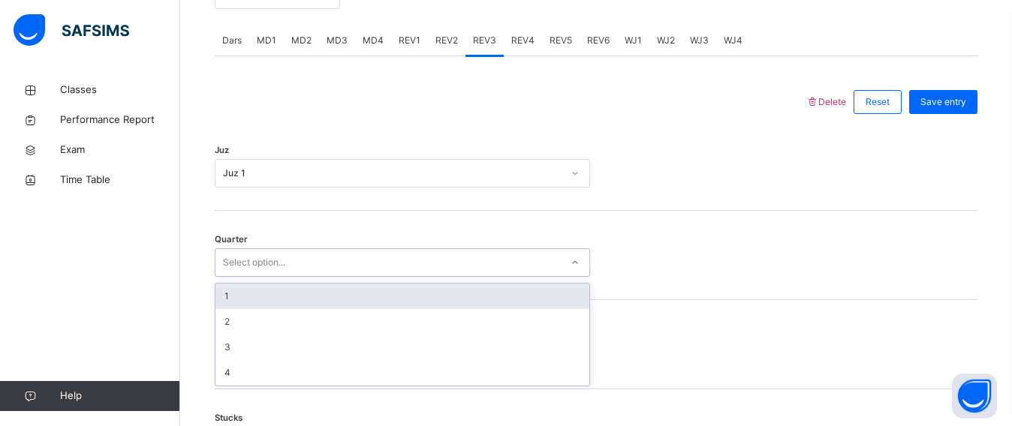
click at [326, 252] on div "Select option..." at bounding box center [387, 263] width 345 height 23
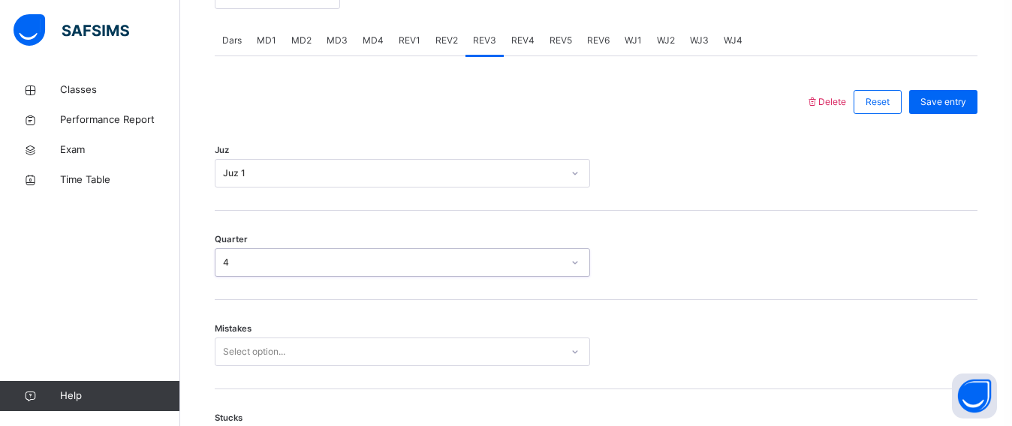
click at [332, 260] on div "4" at bounding box center [392, 263] width 339 height 14
click at [336, 366] on div "Mistakes Select option..." at bounding box center [596, 344] width 763 height 89
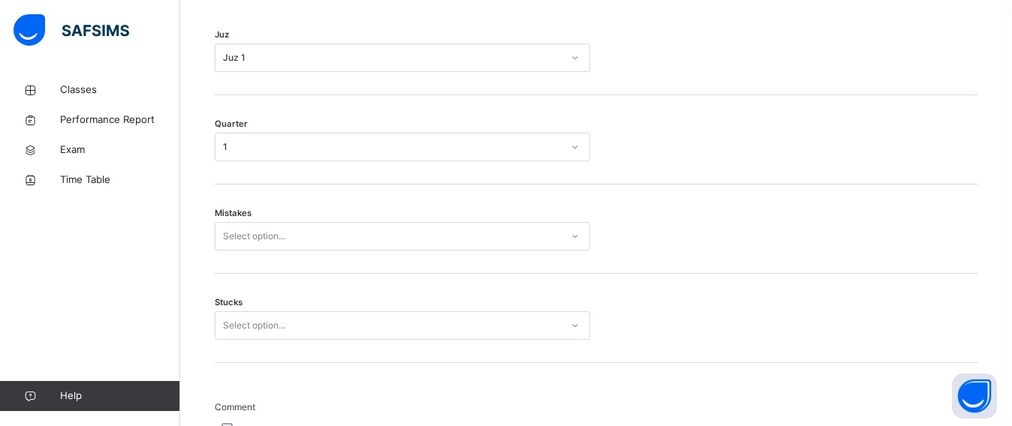
click at [356, 251] on div "Select option..." at bounding box center [402, 236] width 375 height 29
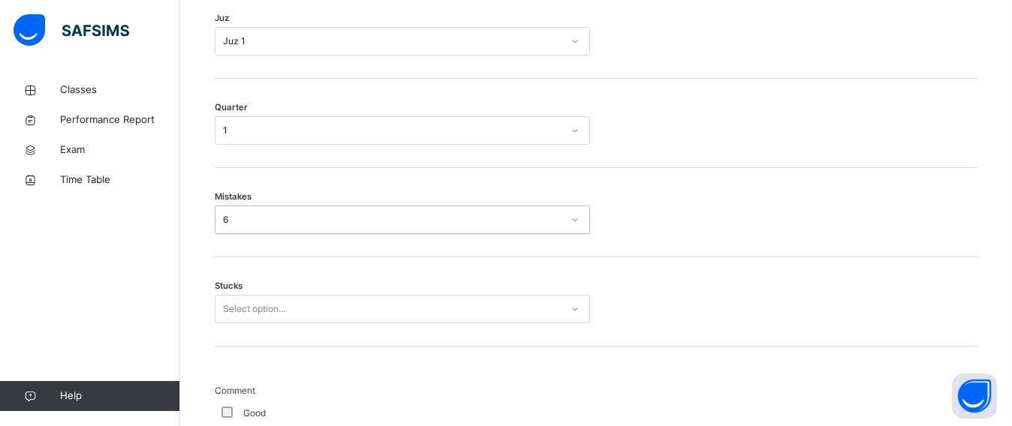
click at [324, 214] on div "6" at bounding box center [392, 220] width 339 height 14
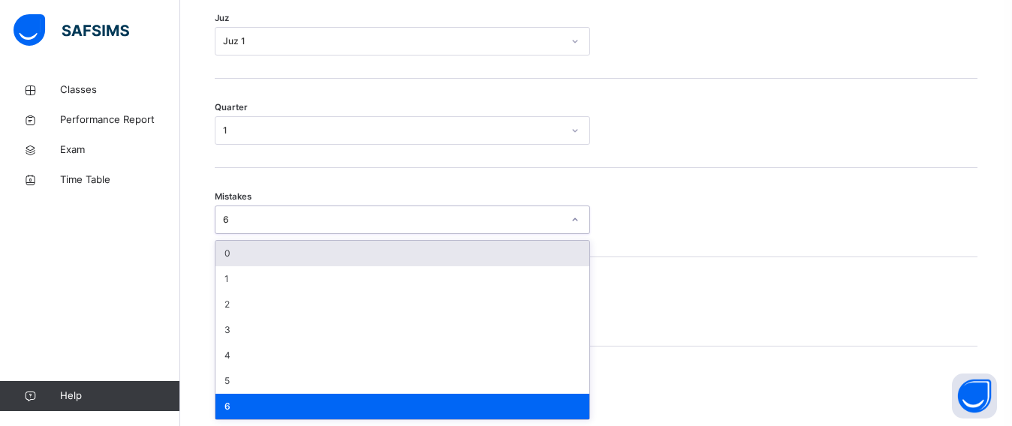
click at [298, 258] on div "0" at bounding box center [402, 254] width 374 height 26
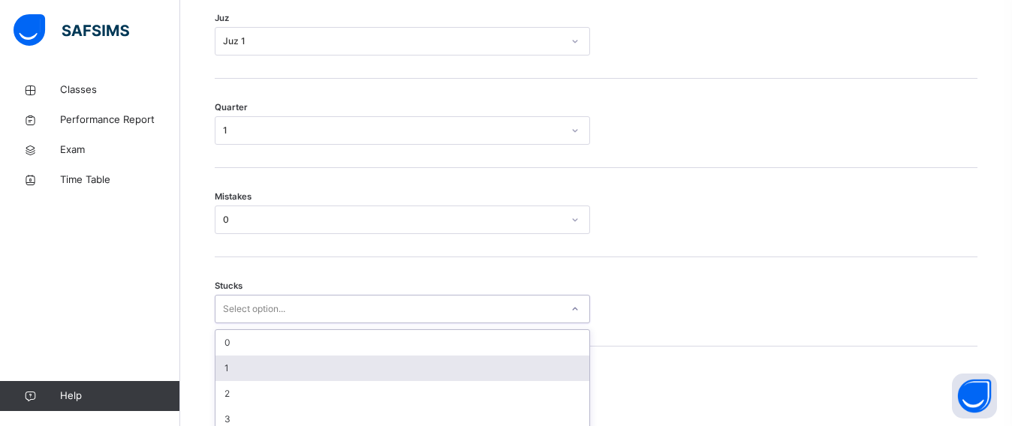
scroll to position [827, 0]
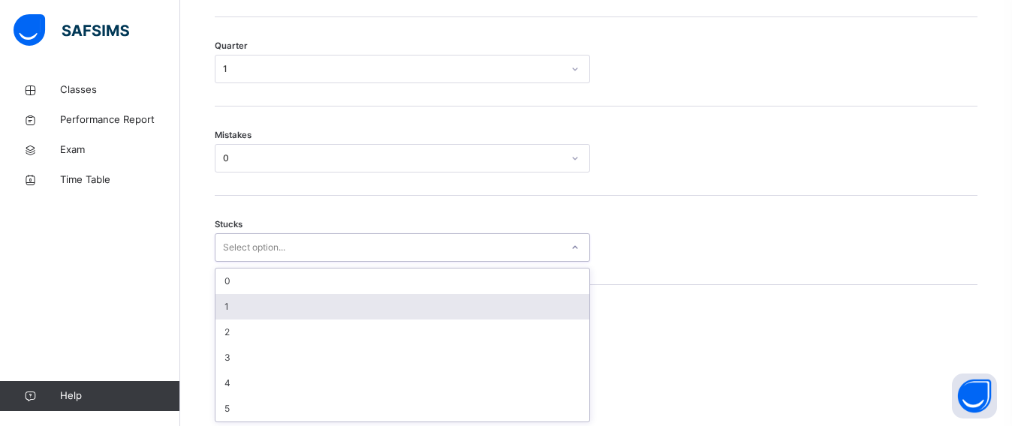
click at [267, 262] on div "option 1 focused, 2 of 6. 6 results available. Use Up and Down to choose option…" at bounding box center [402, 248] width 375 height 29
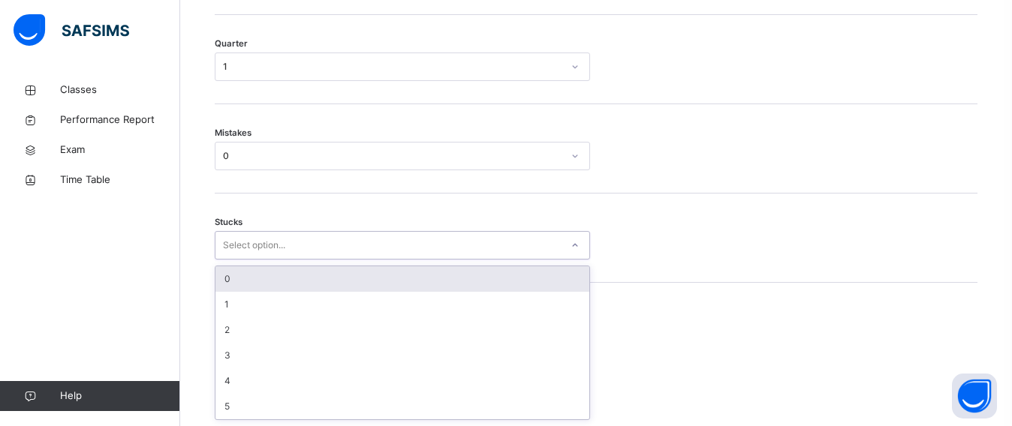
click at [274, 270] on div "0" at bounding box center [402, 280] width 374 height 26
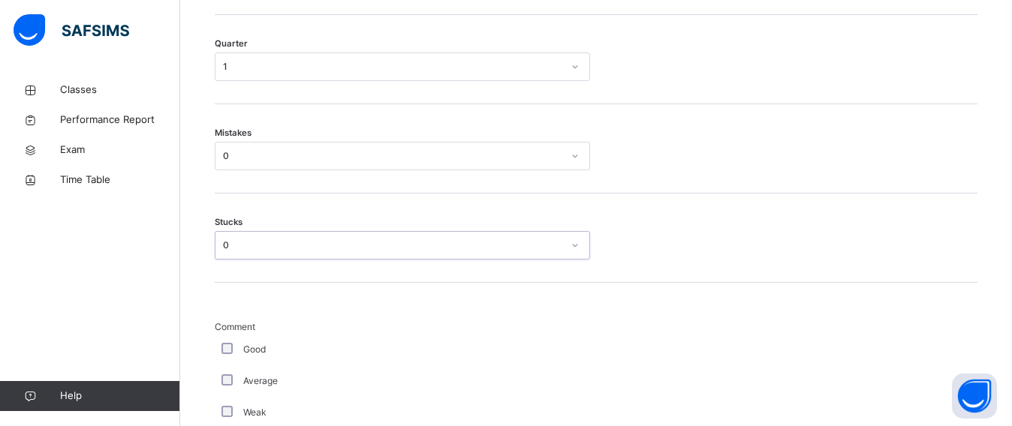
click at [274, 247] on div "0" at bounding box center [392, 246] width 339 height 14
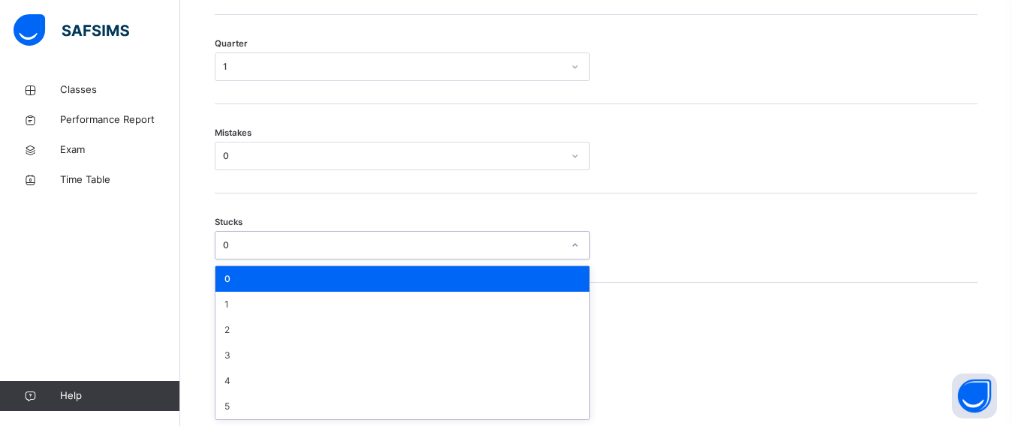
click at [278, 283] on div "0" at bounding box center [402, 280] width 374 height 26
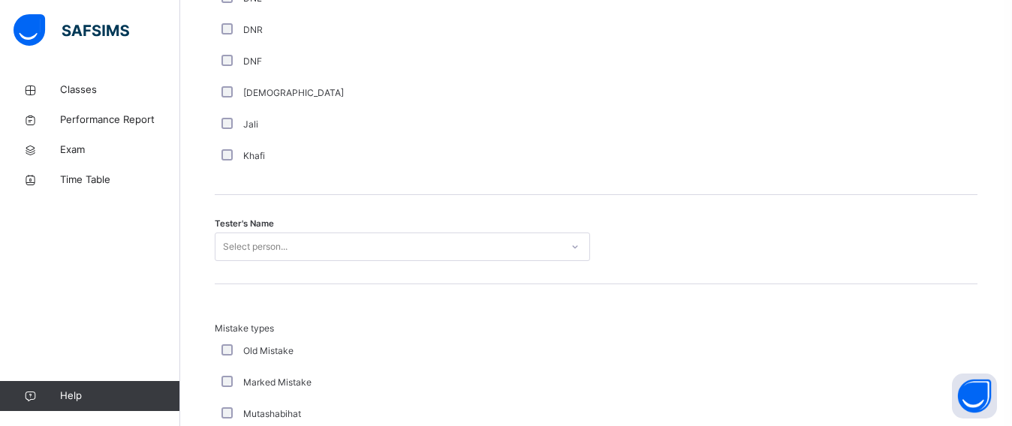
scroll to position [1408, 0]
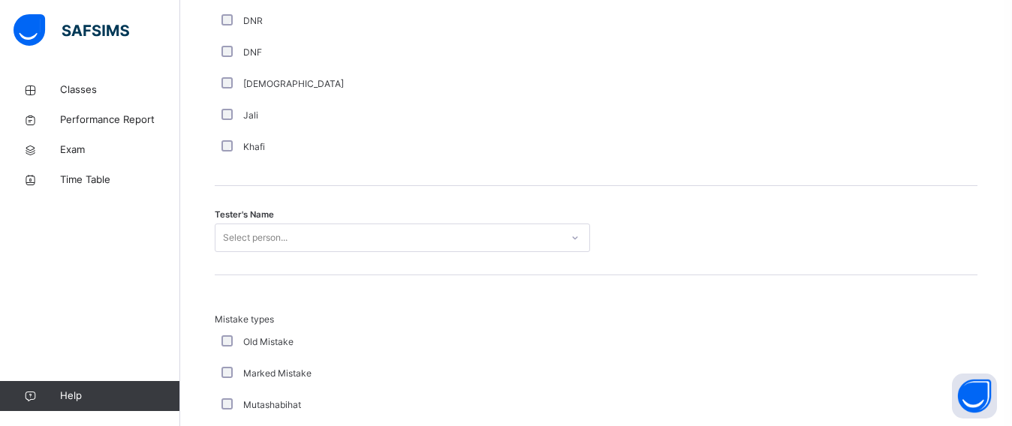
click at [261, 222] on div "Tester's Name Select person..." at bounding box center [596, 230] width 763 height 89
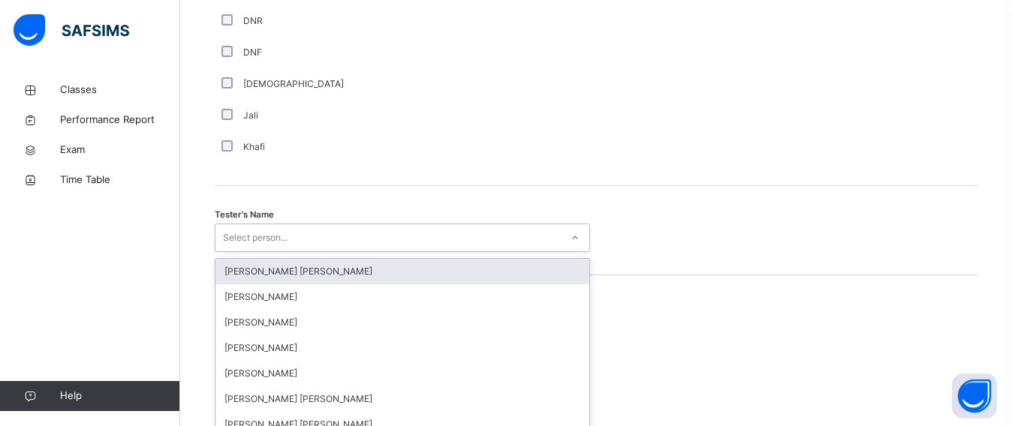
scroll to position [1472, 0]
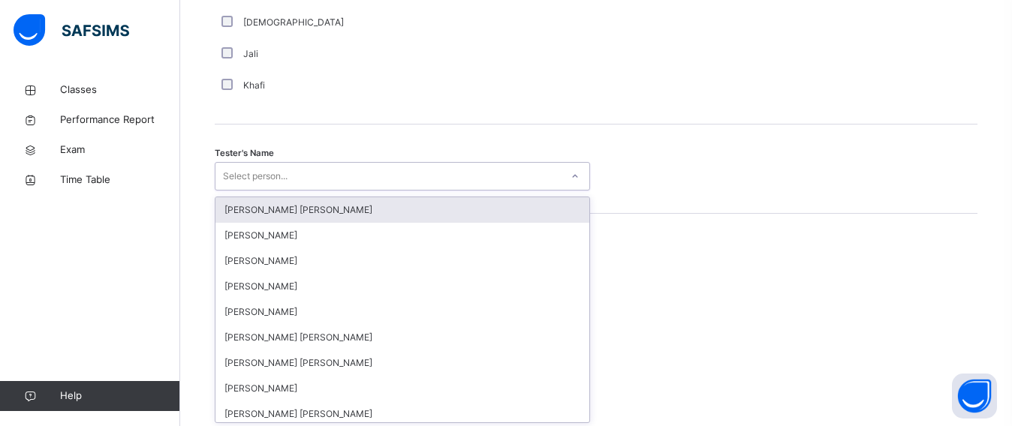
click at [330, 191] on div "option [PERSON_NAME] [PERSON_NAME] focused, 1 of 90. 90 results available. Use …" at bounding box center [402, 176] width 375 height 29
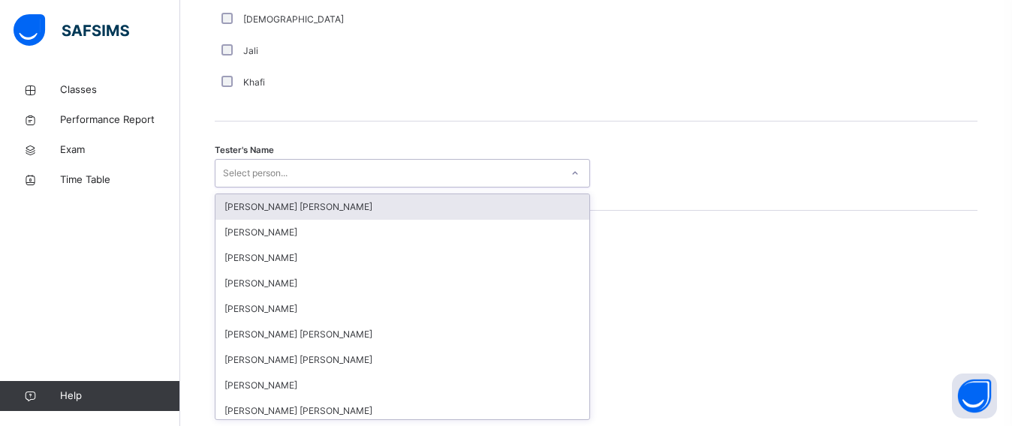
drag, startPoint x: 275, startPoint y: 234, endPoint x: 254, endPoint y: 173, distance: 64.3
click at [254, 173] on div "option [PERSON_NAME] [PERSON_NAME] focused, 1 of 90. 90 results available. Use …" at bounding box center [402, 173] width 375 height 29
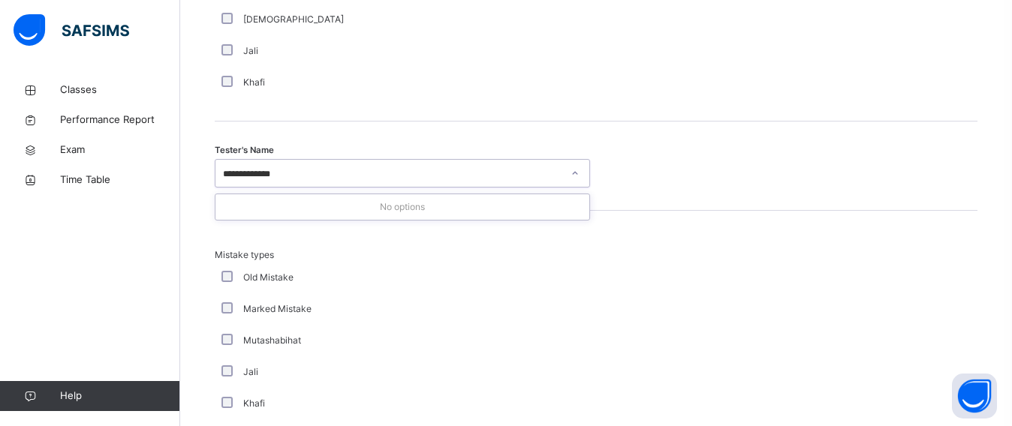
type input "**********"
drag, startPoint x: 254, startPoint y: 173, endPoint x: 565, endPoint y: 69, distance: 328.4
click at [565, 69] on div "Khafi" at bounding box center [402, 83] width 375 height 32
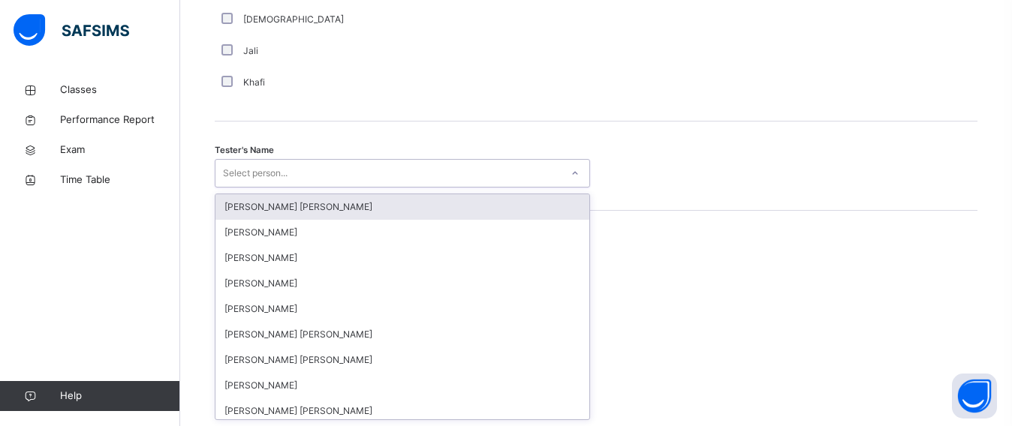
click at [292, 166] on div "Select person..." at bounding box center [387, 173] width 345 height 23
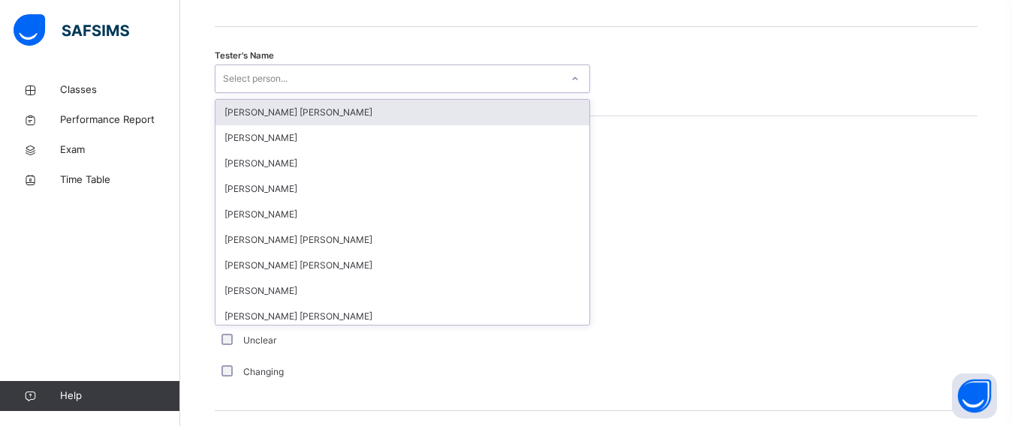
scroll to position [1564, 0]
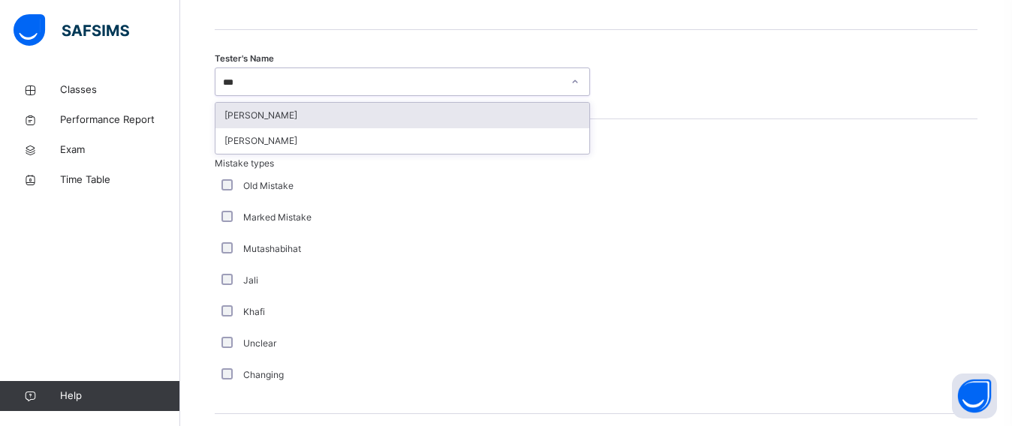
type input "****"
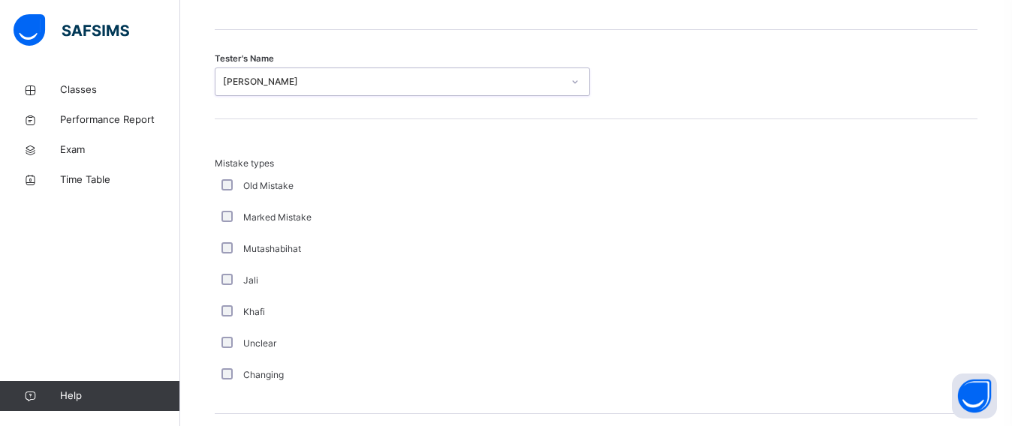
scroll to position [1748, 0]
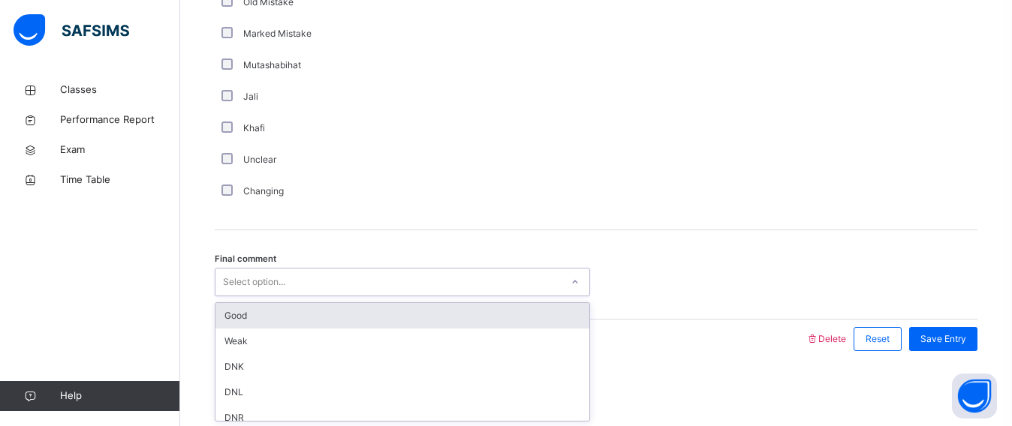
click at [298, 273] on div "Select option..." at bounding box center [387, 282] width 345 height 23
click at [302, 312] on div "Good" at bounding box center [402, 316] width 374 height 26
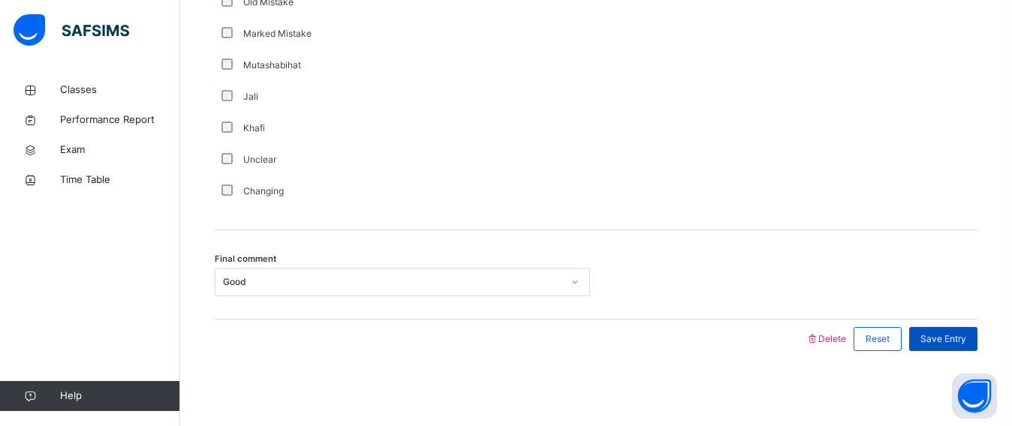
click at [966, 336] on span "Save Entry" at bounding box center [944, 340] width 46 height 14
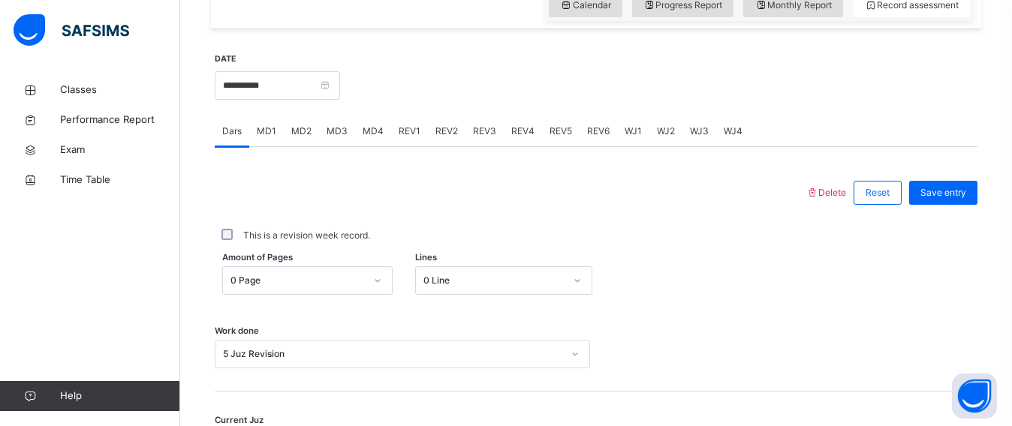
scroll to position [543, 0]
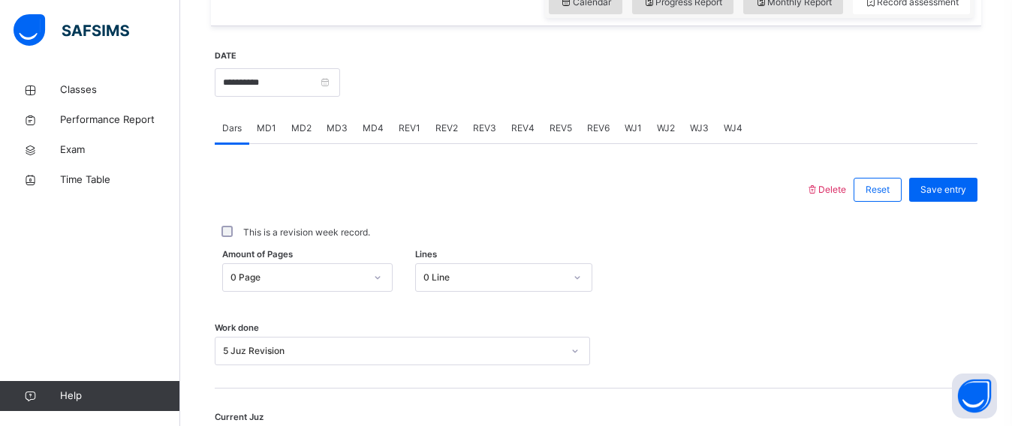
click at [488, 134] on span "REV3" at bounding box center [484, 129] width 23 height 14
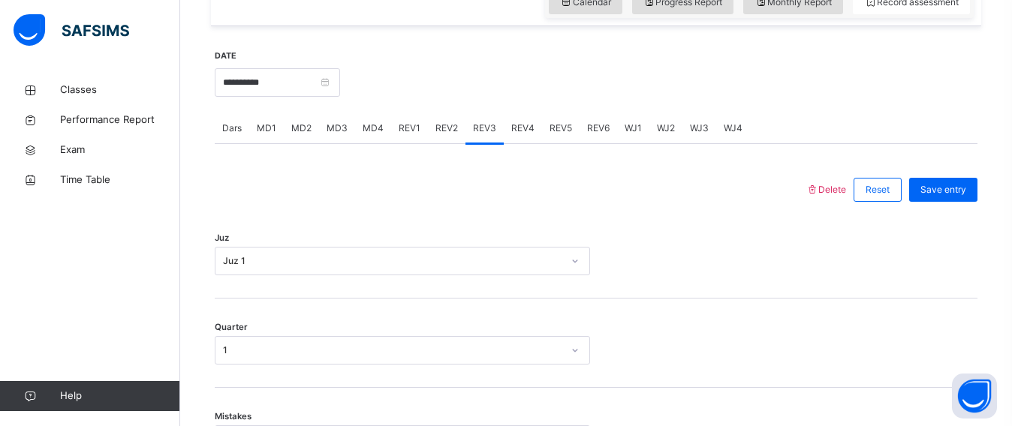
click at [516, 137] on div "REV4" at bounding box center [523, 128] width 38 height 30
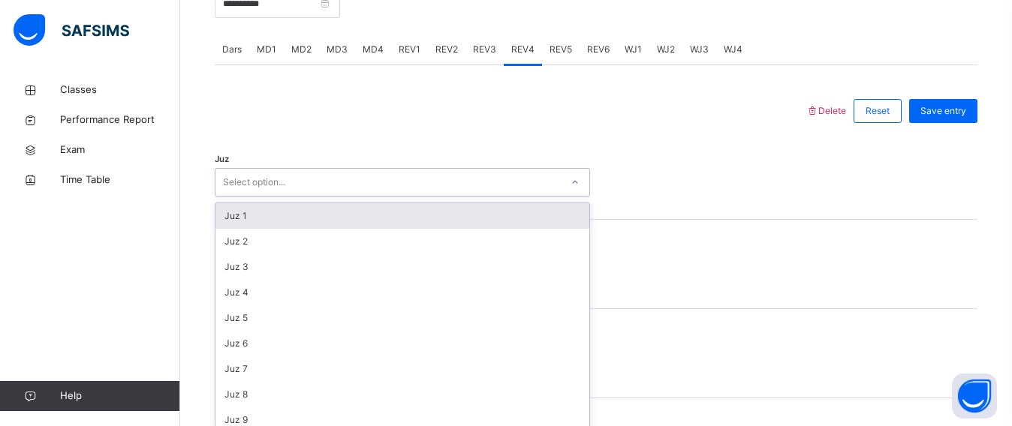
click at [372, 197] on div "option Juz 1 focused, 1 of 30. 30 results available. Use Up and Down to choose …" at bounding box center [402, 182] width 375 height 29
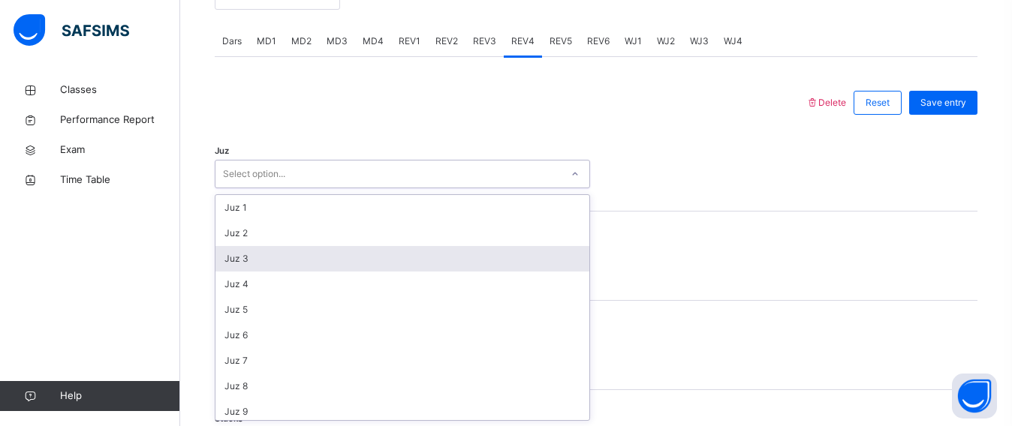
scroll to position [631, 0]
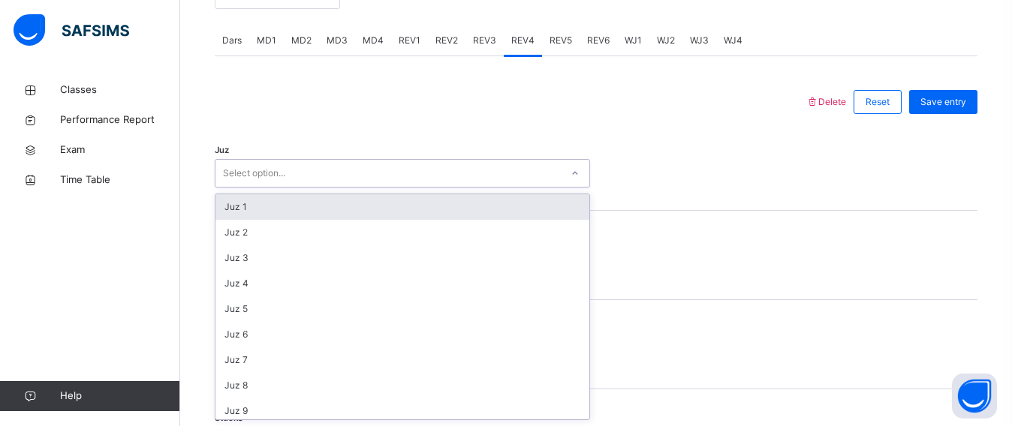
click at [312, 215] on div "Juz 1" at bounding box center [402, 207] width 374 height 26
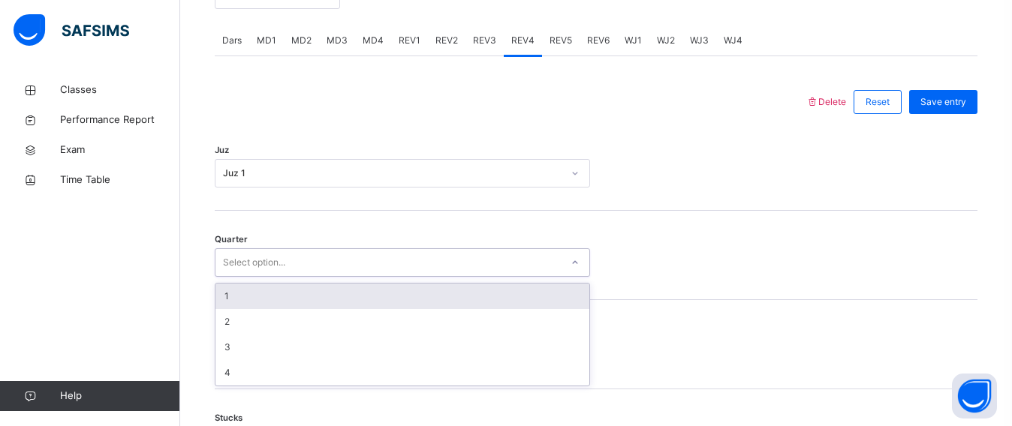
click at [395, 250] on div "Select option..." at bounding box center [402, 263] width 375 height 29
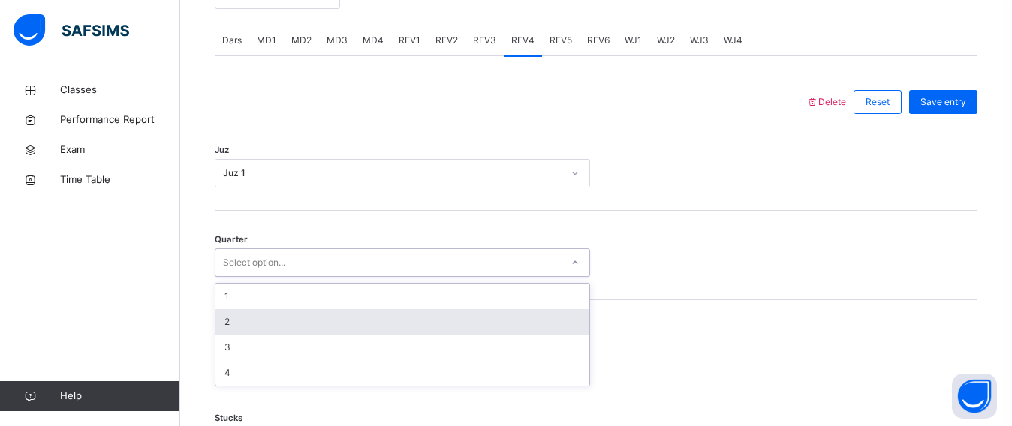
click at [390, 315] on div "2" at bounding box center [402, 322] width 374 height 26
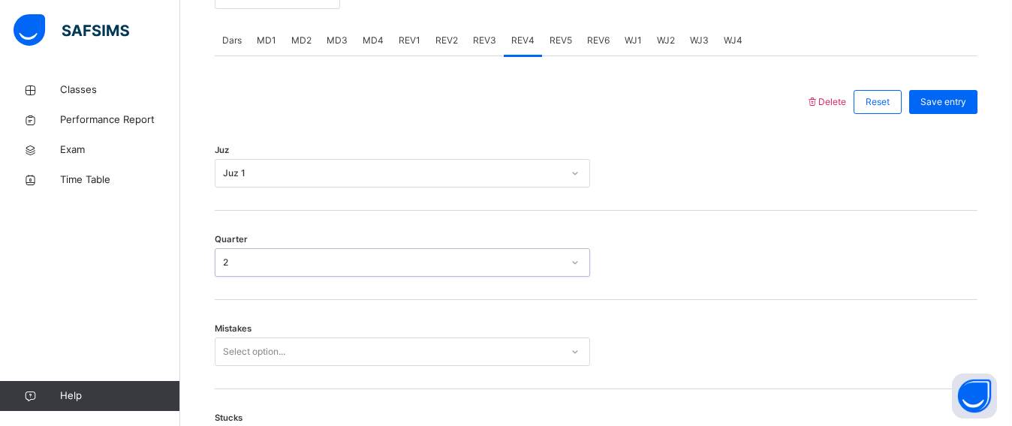
click at [297, 336] on div "Mistakes Select option..." at bounding box center [596, 344] width 763 height 89
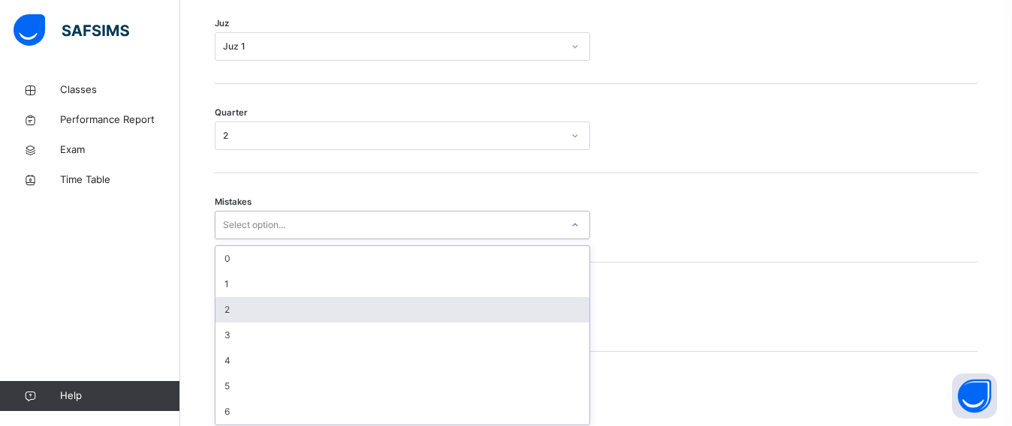
click at [301, 240] on div "option 2 focused, 3 of 7. 7 results available. Use Up and Down to choose option…" at bounding box center [402, 225] width 375 height 29
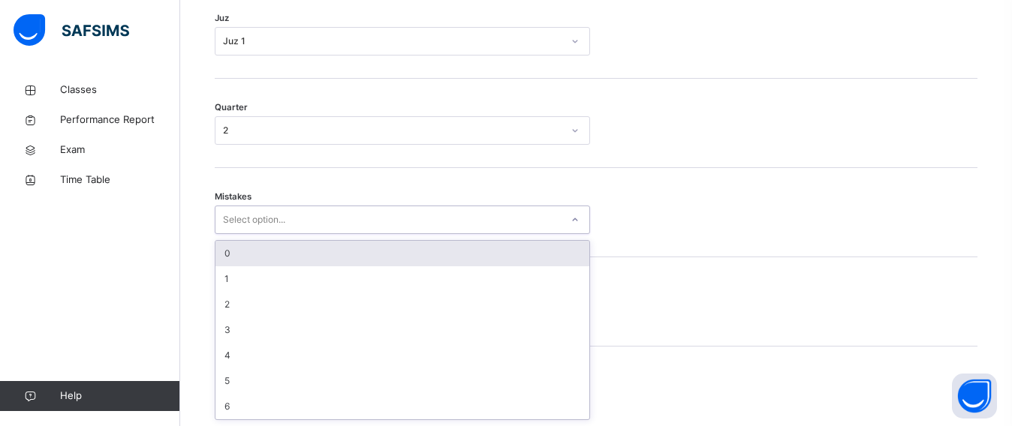
click at [296, 264] on div "0" at bounding box center [402, 254] width 374 height 26
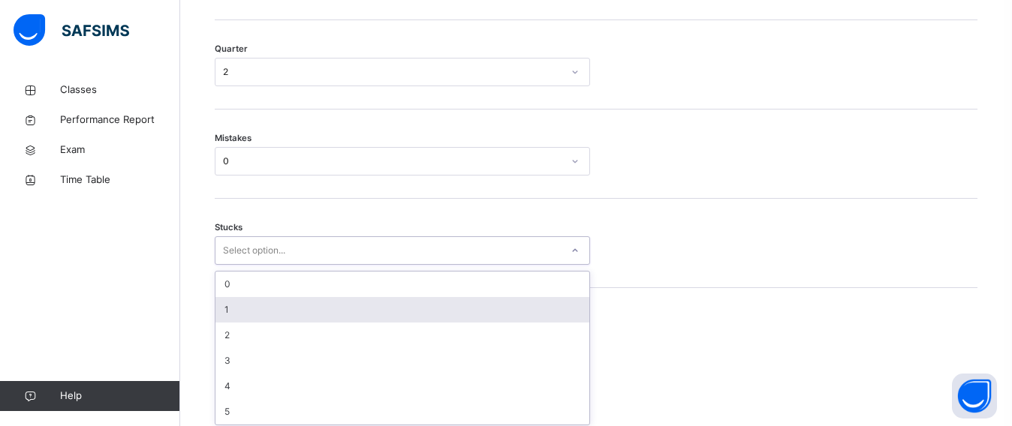
click at [285, 265] on div "option 1 focused, 2 of 6. 6 results available. Use Up and Down to choose option…" at bounding box center [402, 251] width 375 height 29
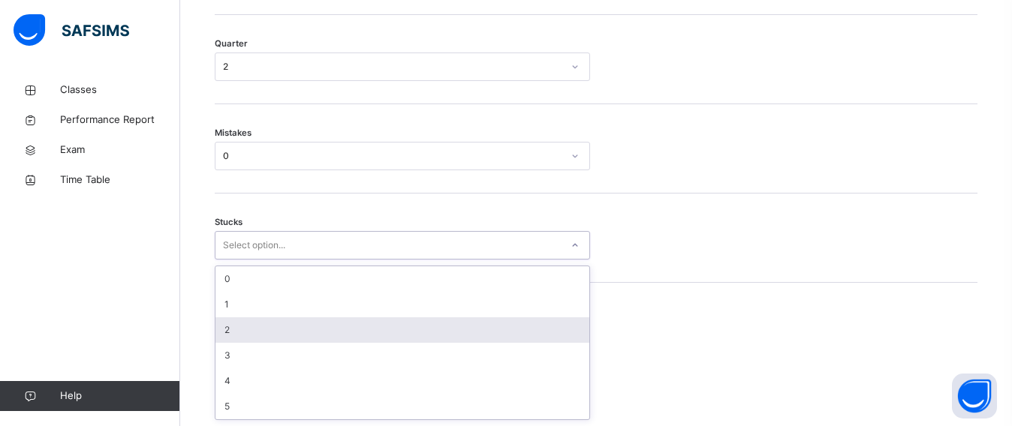
click at [285, 321] on div "2" at bounding box center [402, 331] width 374 height 26
